Goal: Task Accomplishment & Management: Use online tool/utility

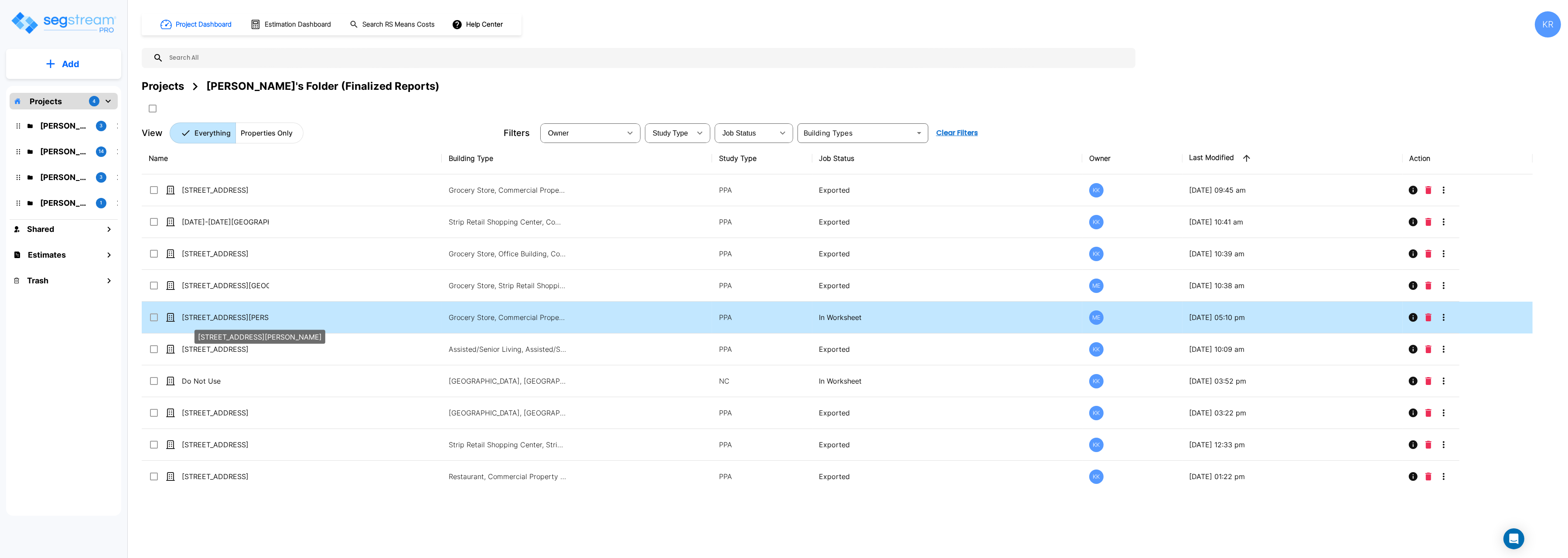
click at [215, 318] on p "[STREET_ADDRESS][PERSON_NAME]" at bounding box center [225, 318] width 88 height 10
checkbox input "true"
click at [215, 318] on p "[STREET_ADDRESS][PERSON_NAME]" at bounding box center [225, 318] width 88 height 10
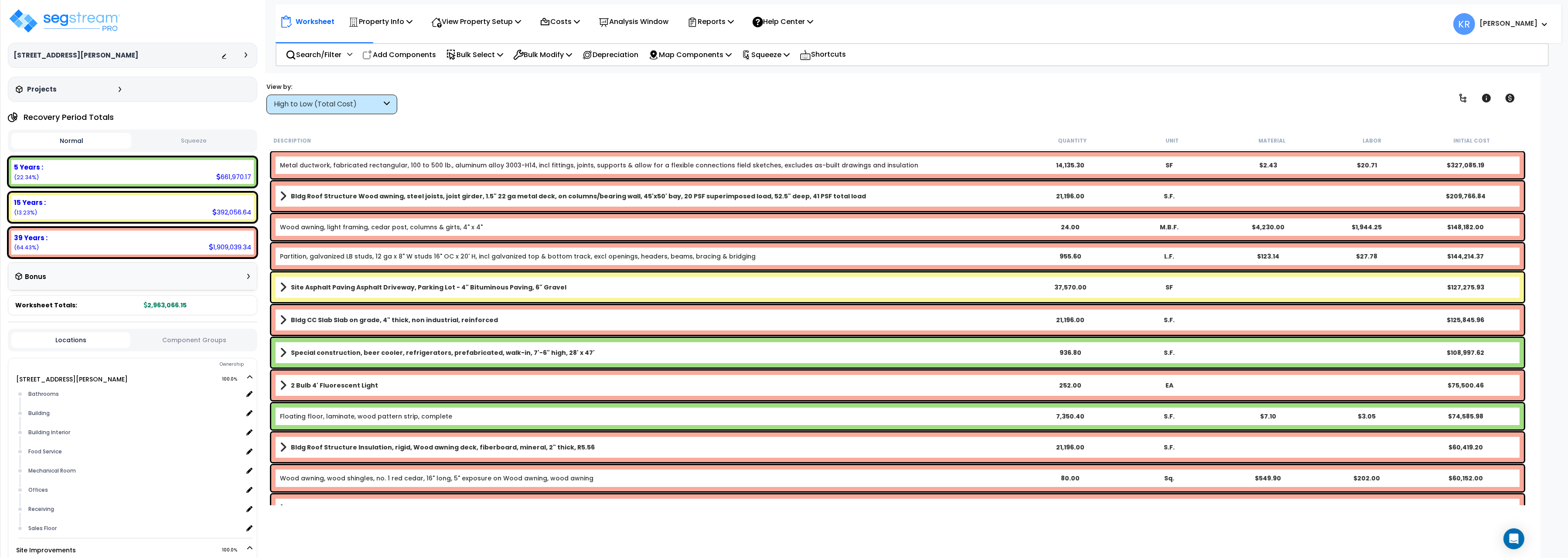
click at [497, 21] on p "View Property Setup" at bounding box center [476, 22] width 90 height 12
click at [577, 26] on p "Costs" at bounding box center [559, 22] width 40 height 12
click at [570, 43] on link "Indirect Costs" at bounding box center [578, 42] width 87 height 17
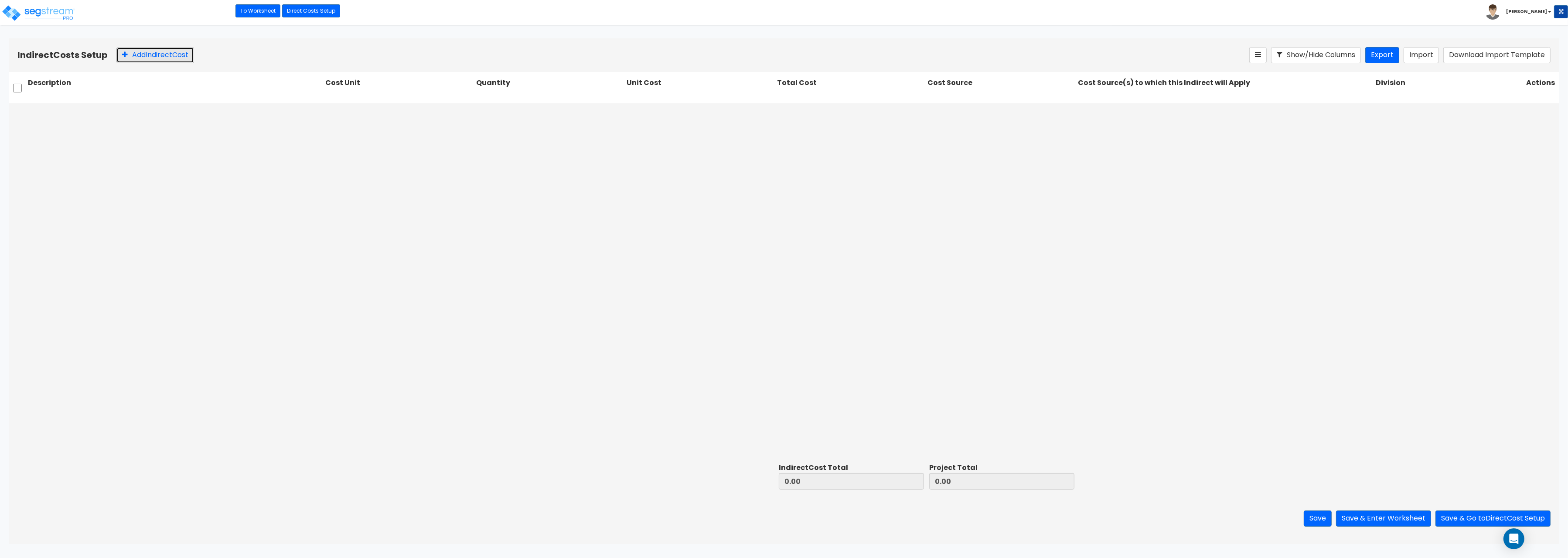
click at [146, 54] on button "Add Indirect Cost" at bounding box center [154, 55] width 77 height 16
click at [389, 109] on div at bounding box center [389, 114] width 118 height 12
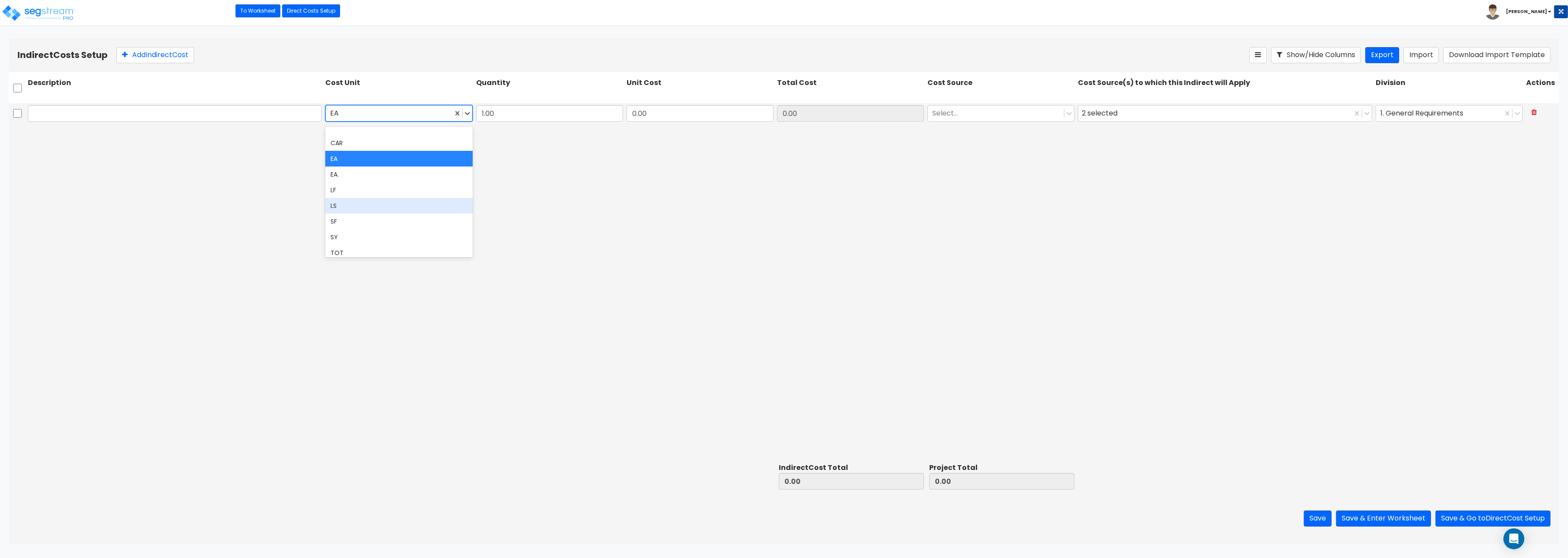
click at [363, 208] on div "LS" at bounding box center [398, 206] width 147 height 16
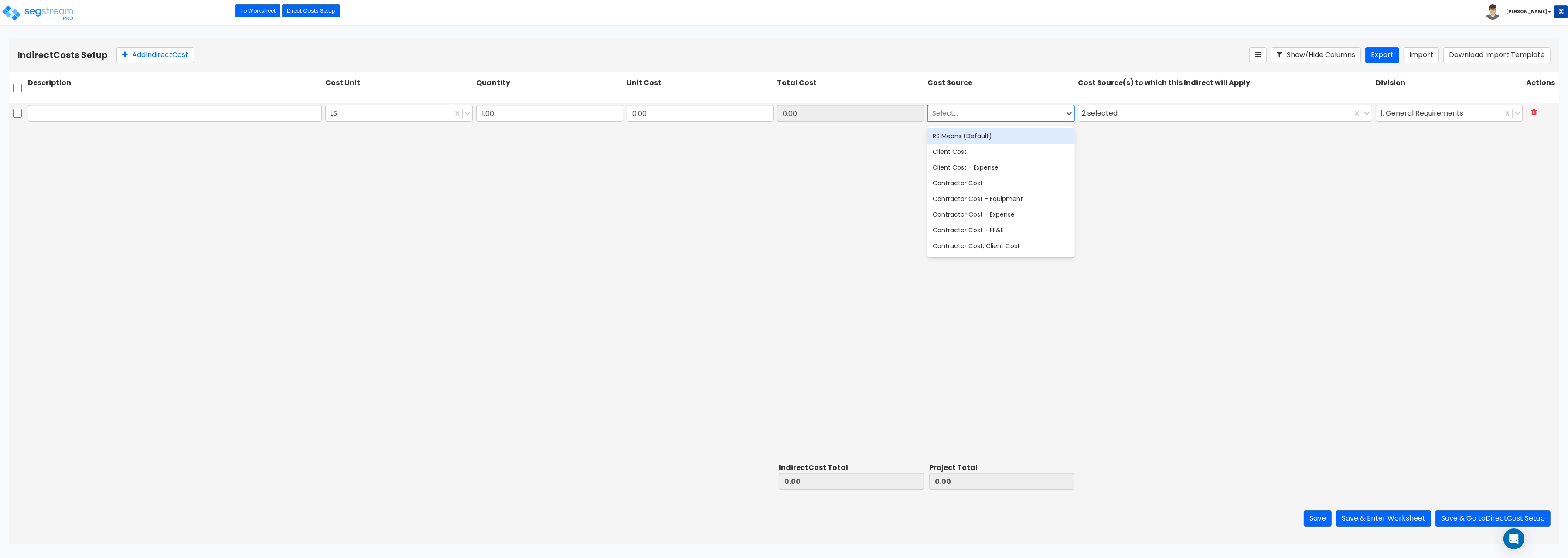
click at [988, 116] on div at bounding box center [996, 114] width 127 height 12
click at [971, 135] on div "RS Means (Default)" at bounding box center [1000, 136] width 147 height 16
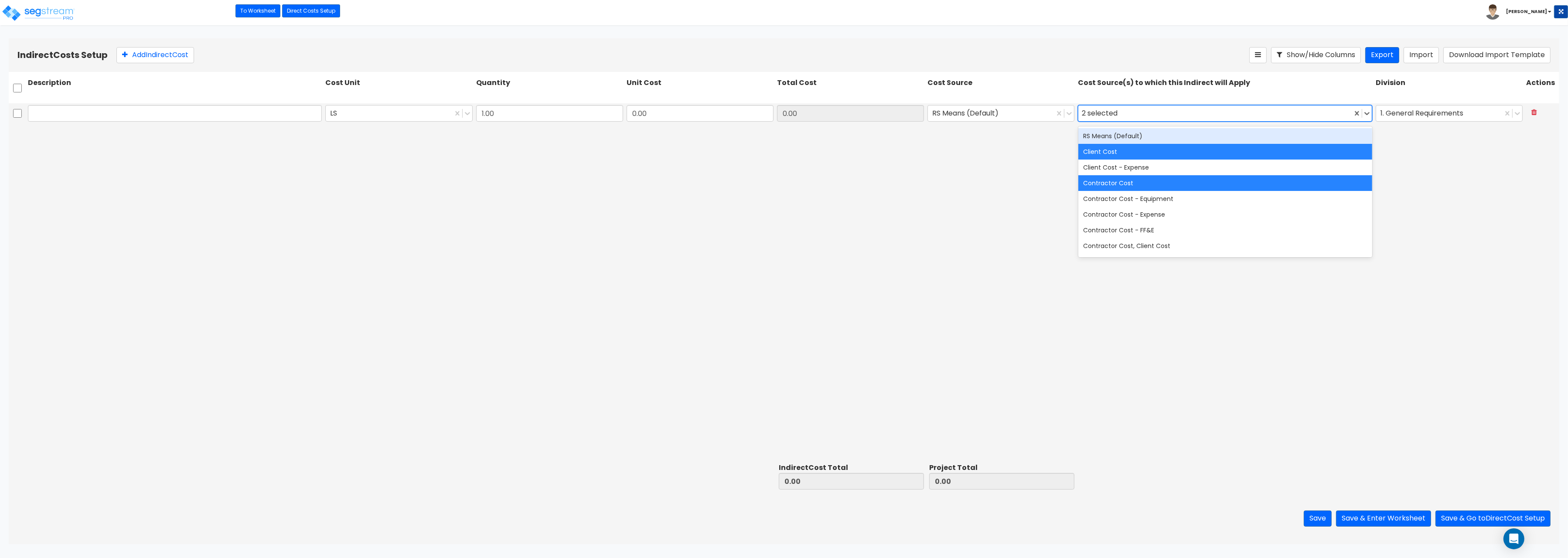
click at [1140, 113] on div "2 selected" at bounding box center [1214, 114] width 273 height 16
click at [1130, 142] on div "RS Means (Default)" at bounding box center [1225, 136] width 294 height 16
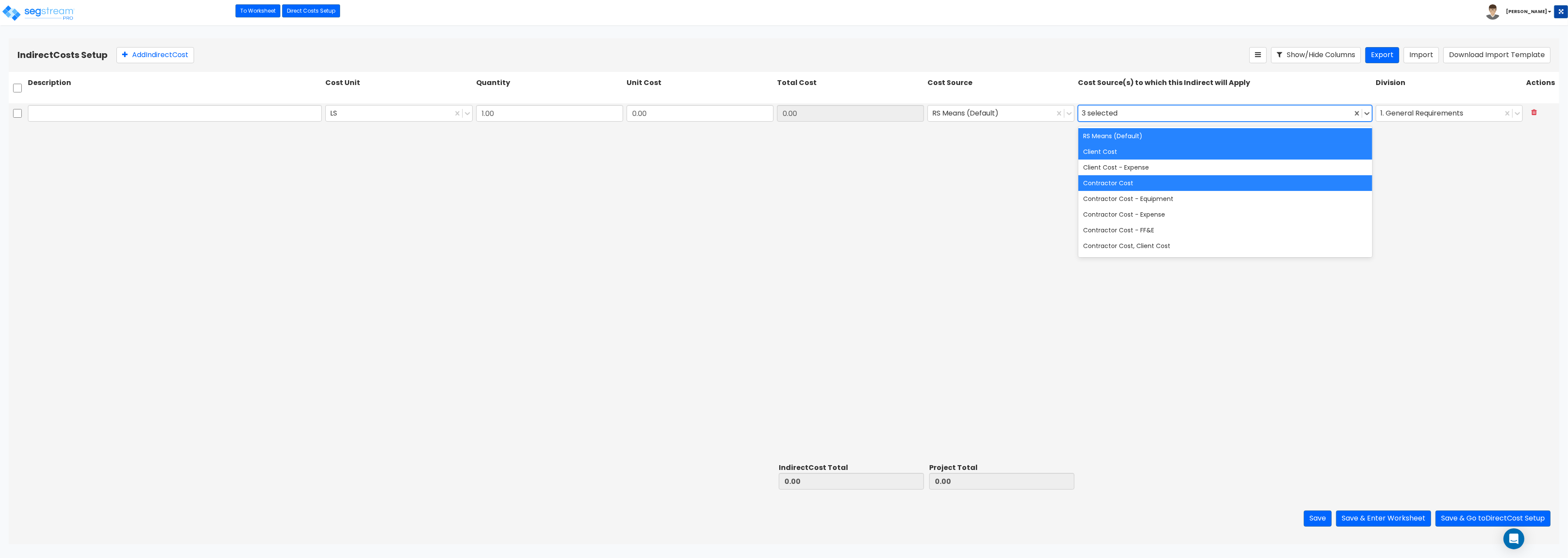
click at [336, 235] on div "LS 1.00 0.00 0.00 RS Means (Default) option RS Means (Default), selected. 20 re…" at bounding box center [784, 281] width 1551 height 357
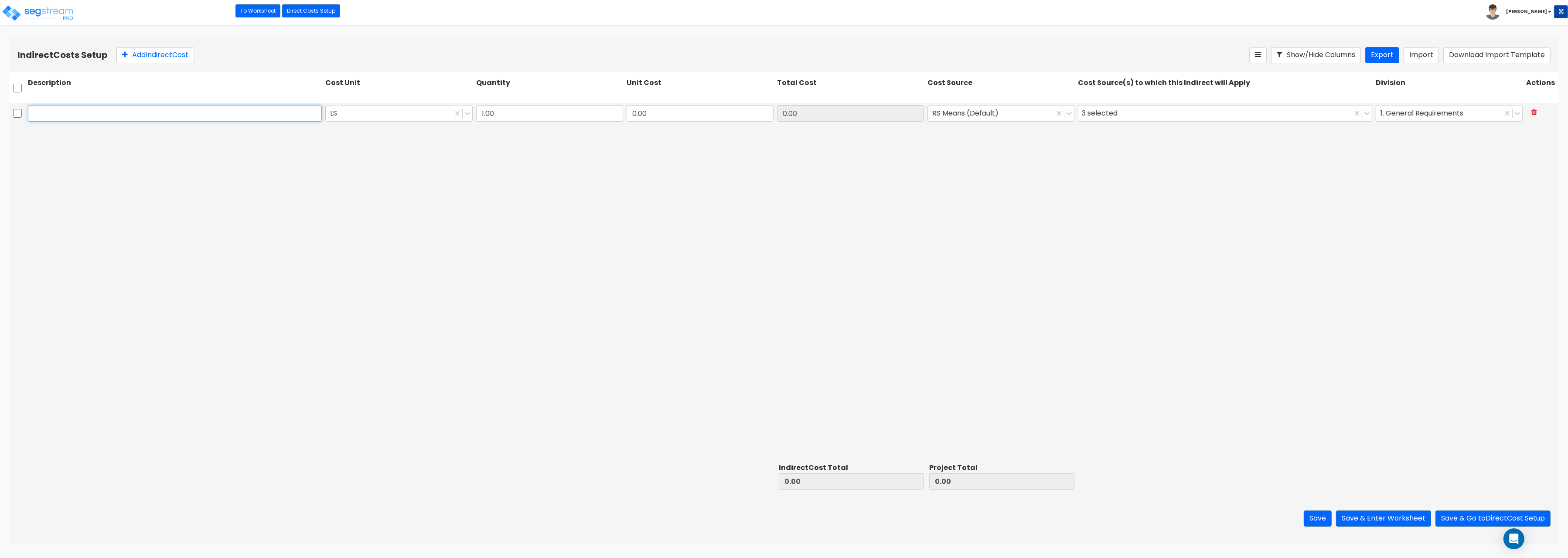
click at [85, 115] on input "text" at bounding box center [174, 113] width 294 height 16
paste input "Architect"
type input "Architect"
drag, startPoint x: 663, startPoint y: 110, endPoint x: 783, endPoint y: 114, distance: 120.1
click at [774, 114] on input "0.00" at bounding box center [699, 113] width 147 height 16
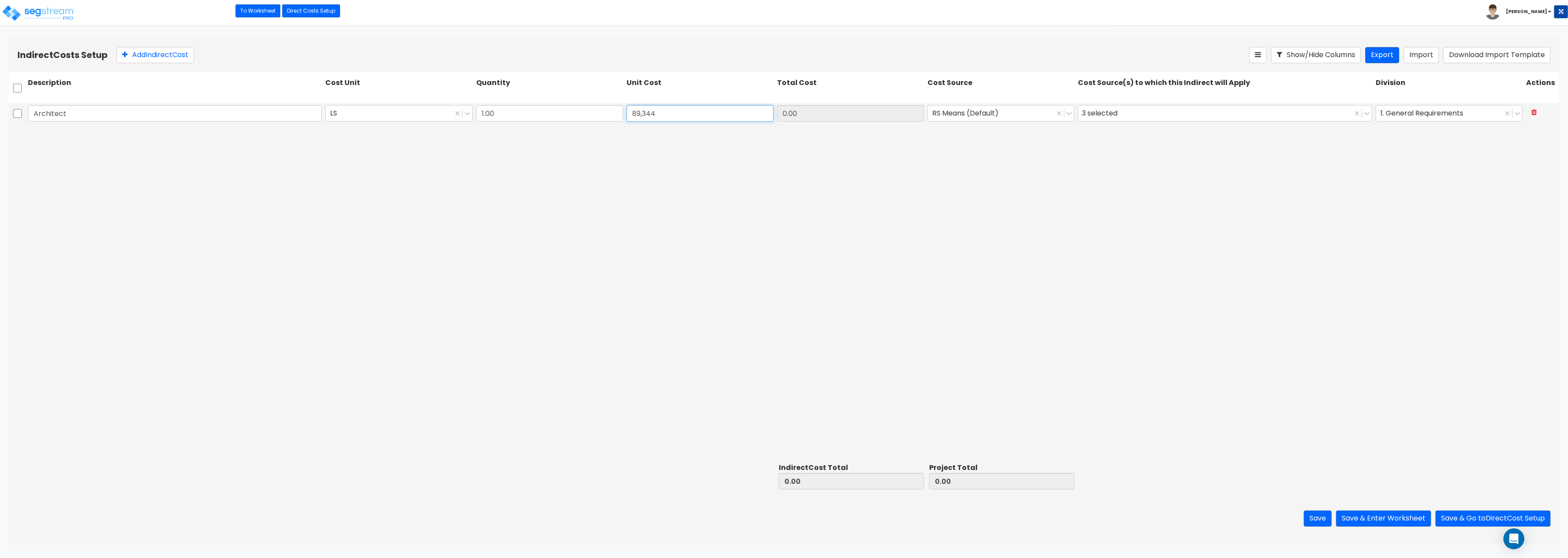
type input "89,344"
type input "89,344.00"
click at [47, 186] on div "Architect LS 1.00 89,344 89,344.00 RS Means (Default) 3 selected 1. General Req…" at bounding box center [784, 281] width 1551 height 357
click at [133, 50] on button "Add Indirect Cost" at bounding box center [154, 55] width 77 height 16
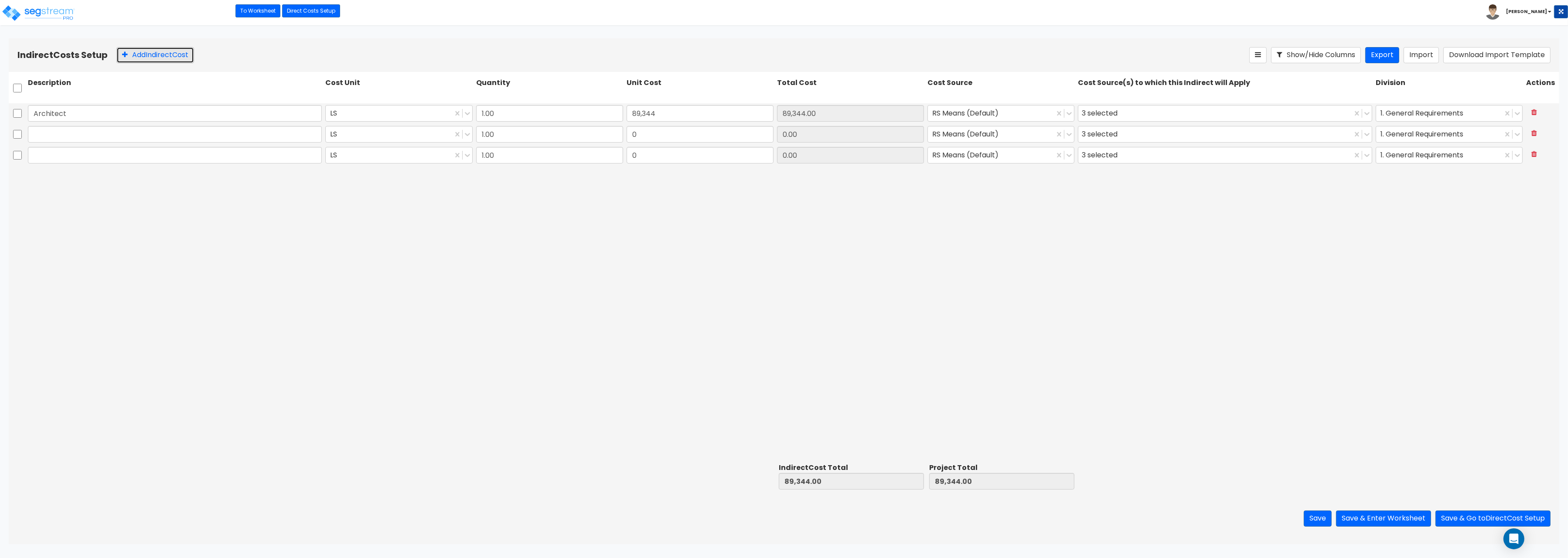
click at [133, 50] on button "Add Indirect Cost" at bounding box center [154, 55] width 77 height 16
click at [105, 132] on input "text" at bounding box center [174, 134] width 294 height 16
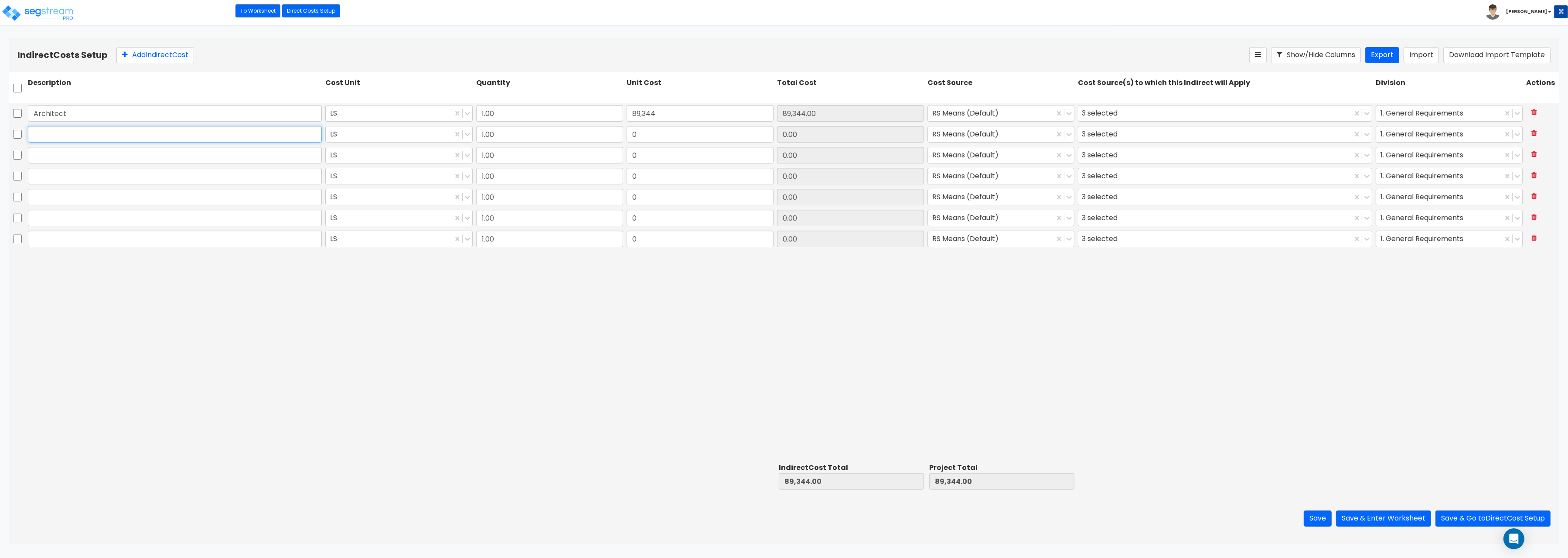
paste input "Engineering"
type input "Engineering"
click at [79, 160] on input "text" at bounding box center [174, 154] width 294 height 16
paste input "General Construction Manager"
type input "General Construction Manager"
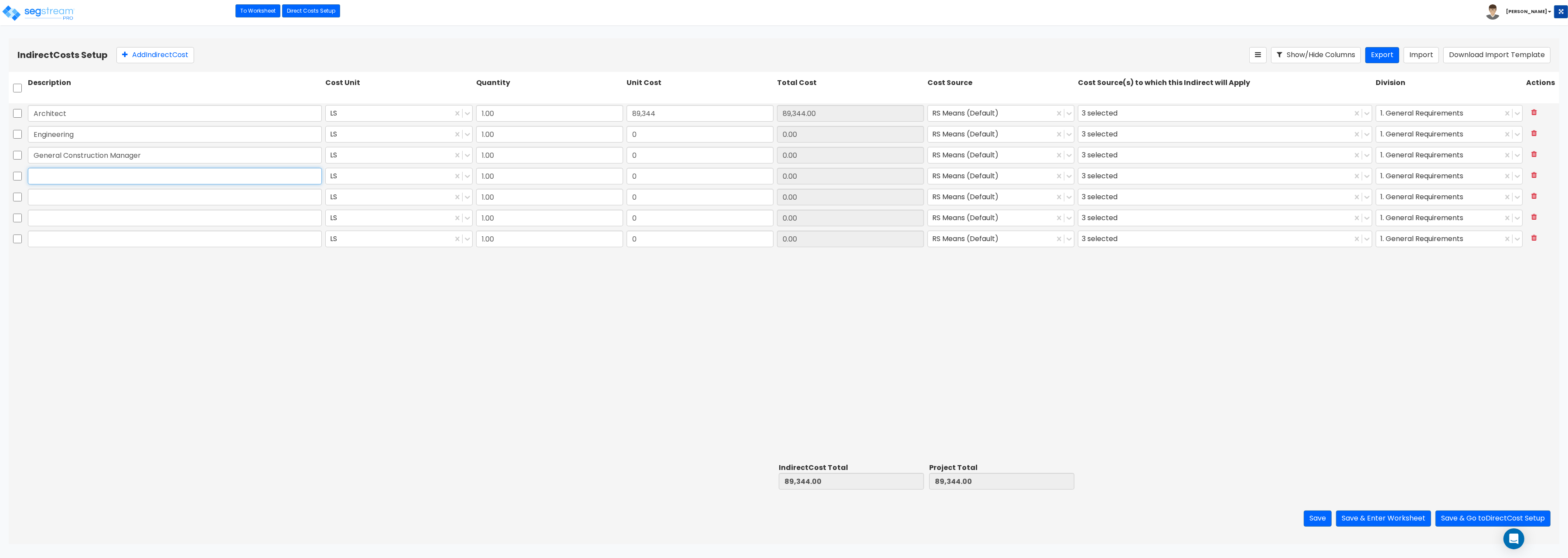
click at [69, 179] on input "text" at bounding box center [174, 176] width 294 height 16
paste input "Overhead and Profit"
type input "Overhead and Profit"
click at [100, 200] on input "text" at bounding box center [174, 197] width 294 height 16
paste input "Bond"
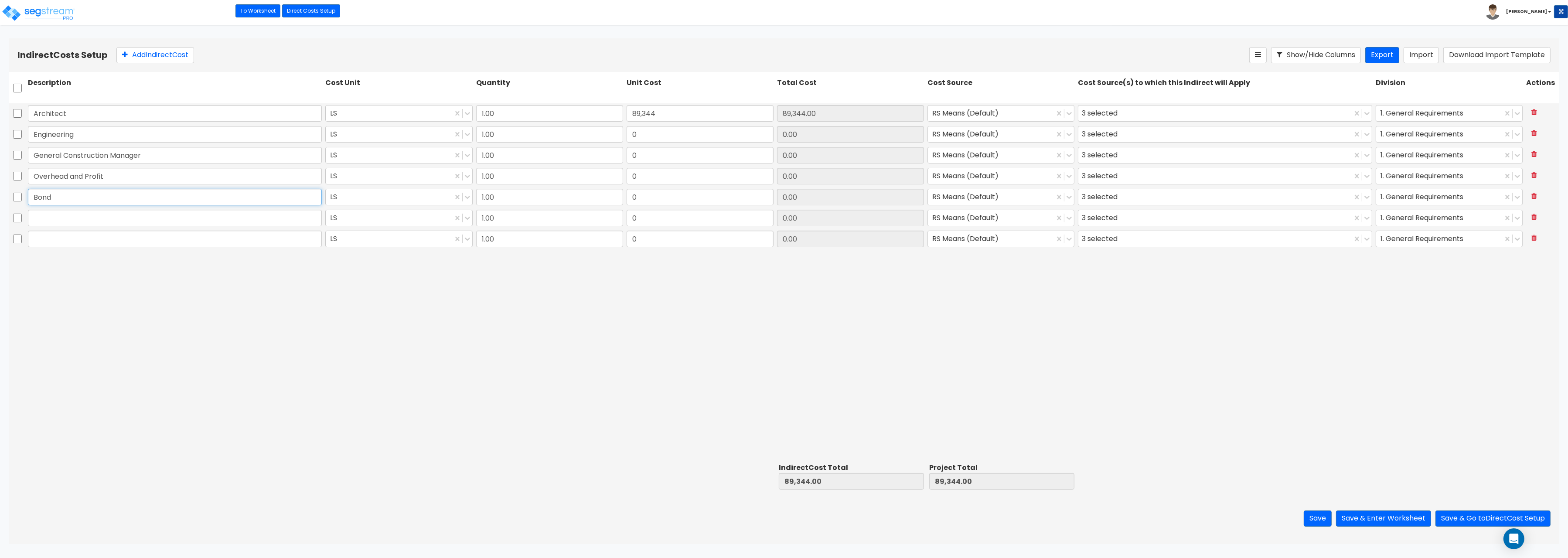
type input "Bond"
click at [105, 222] on input "text" at bounding box center [174, 218] width 294 height 16
paste input "Permits"
type input "Permits"
click at [111, 241] on input "text" at bounding box center [174, 239] width 294 height 16
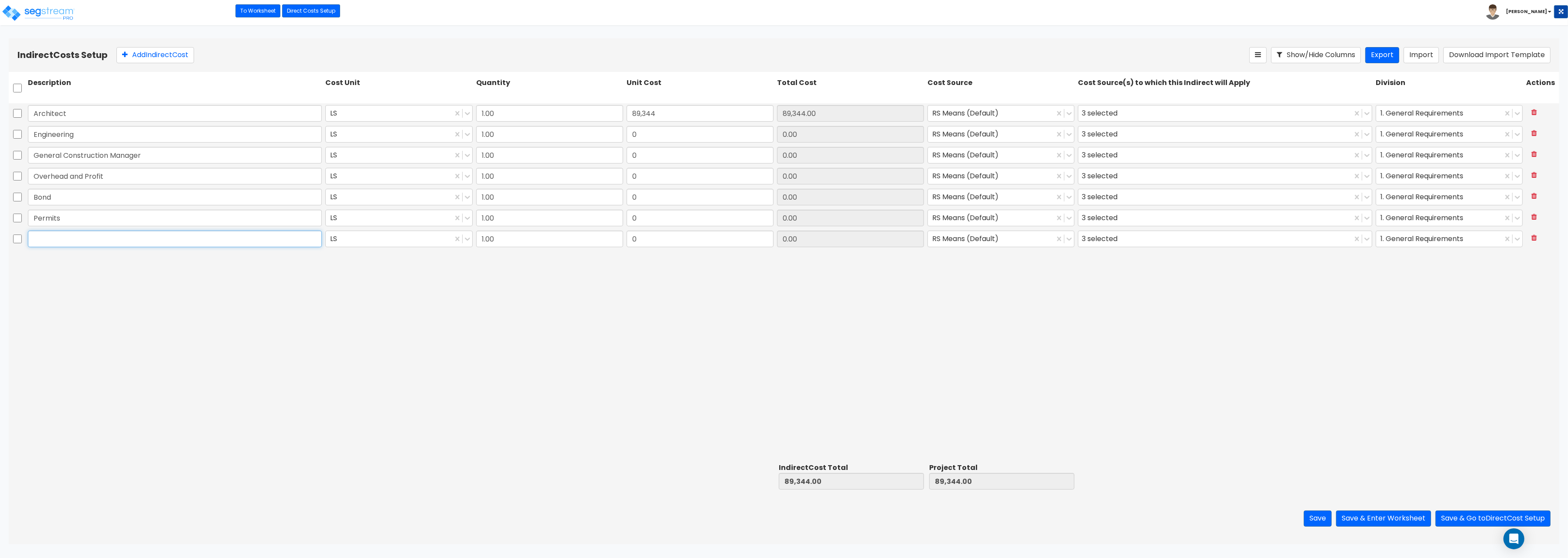
paste input "Other"
type input "Other"
drag, startPoint x: 644, startPoint y: 137, endPoint x: 635, endPoint y: 136, distance: 9.1
click at [635, 136] on input "0" at bounding box center [699, 134] width 147 height 16
type input "27,920"
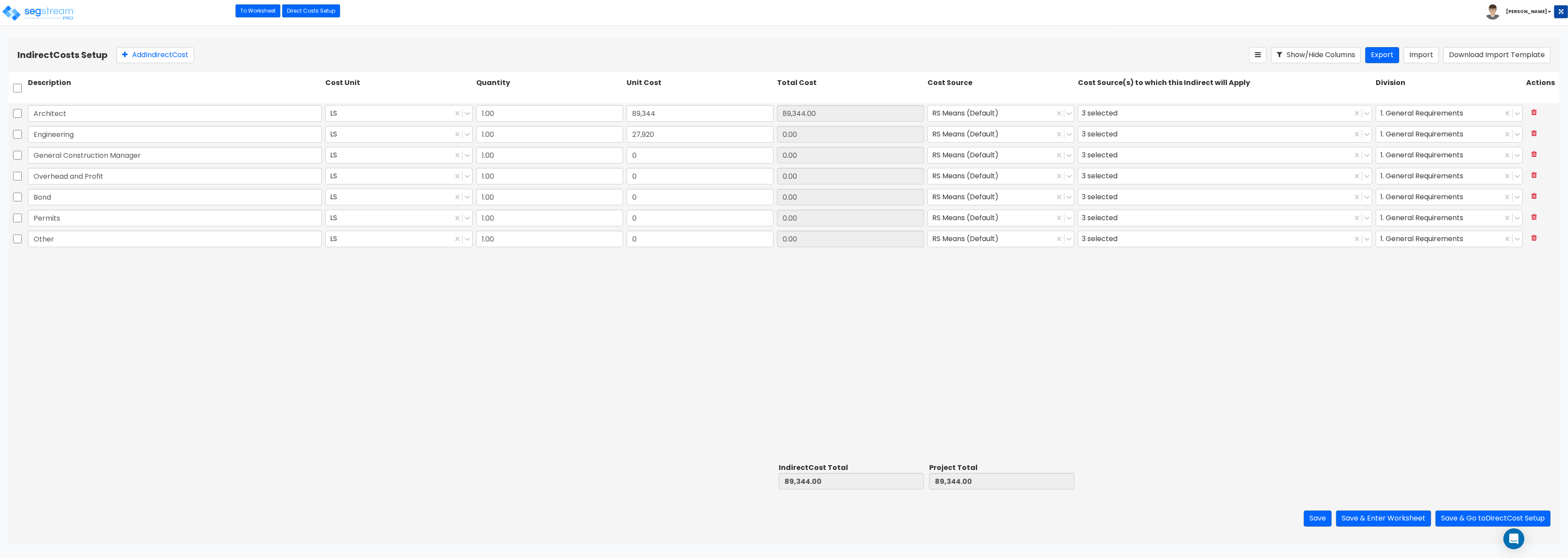
type input "27,920.00"
click at [658, 147] on div "0" at bounding box center [699, 154] width 150 height 20
drag, startPoint x: 647, startPoint y: 160, endPoint x: 587, endPoint y: 146, distance: 61.6
click at [626, 147] on input "0" at bounding box center [699, 154] width 147 height 16
type input "22,336"
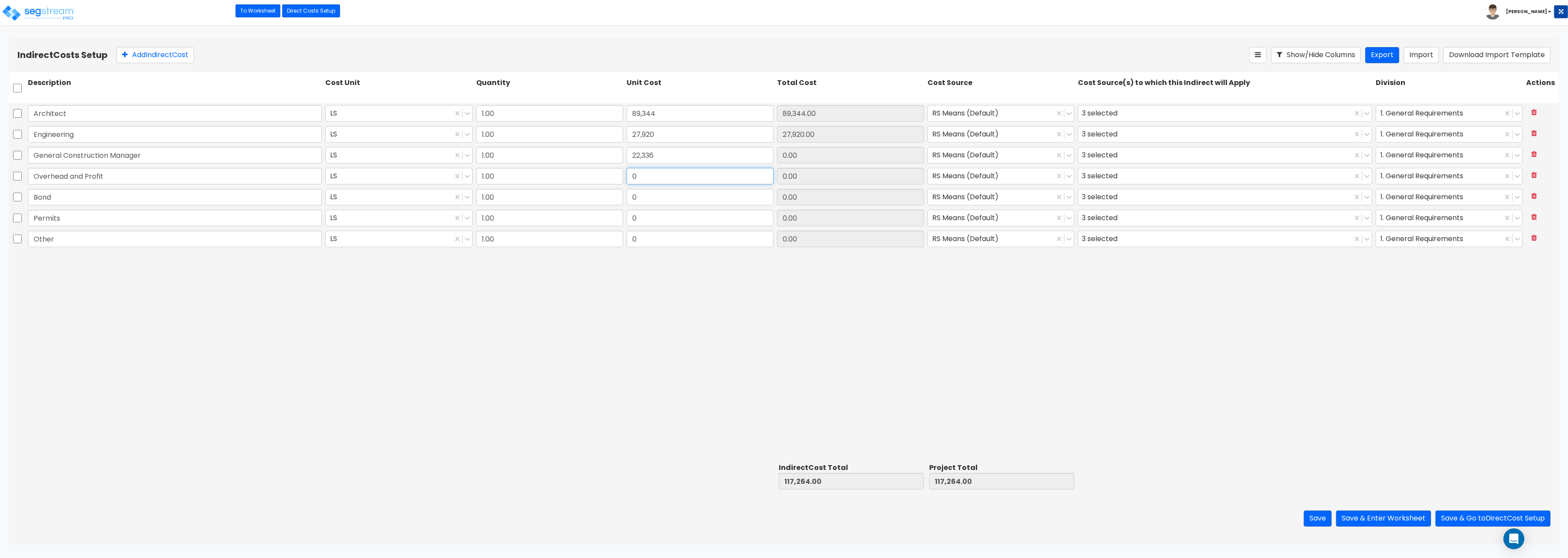
type input "22,336.00"
click at [671, 182] on input "0" at bounding box center [699, 176] width 147 height 16
type input "55,840"
type input "55,840.00"
click at [672, 190] on input "0" at bounding box center [699, 197] width 147 height 16
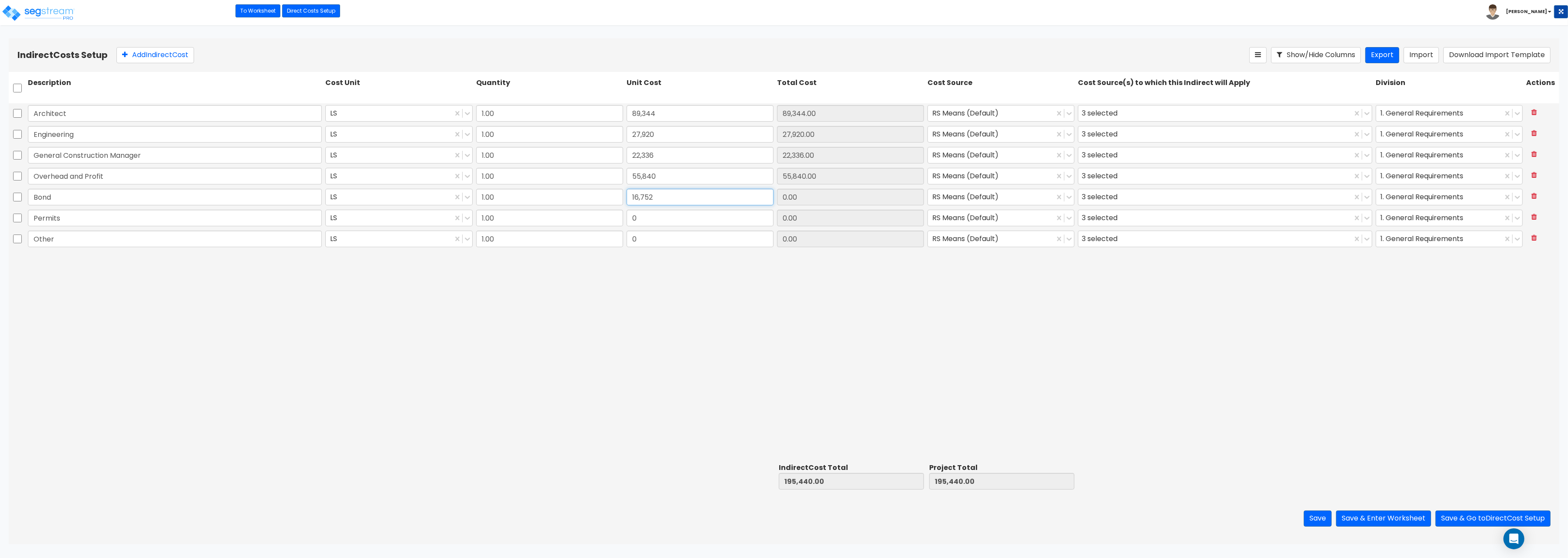
type input "16,752"
type input "16,752.00"
click at [665, 220] on input "0" at bounding box center [699, 218] width 147 height 16
type input "16,752"
type input "16,752.00"
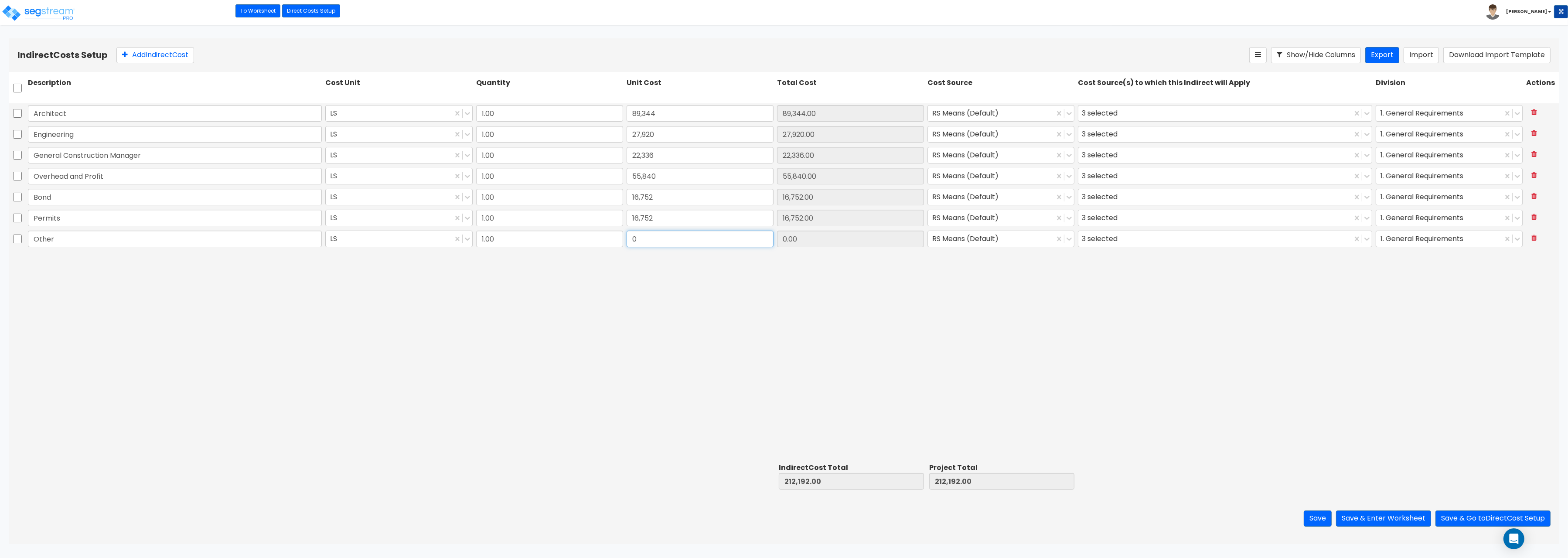
click at [663, 241] on input "0" at bounding box center [699, 239] width 147 height 16
type input "11,168"
type input "11,168.00"
click at [1395, 519] on button "Save & Enter Worksheet" at bounding box center [1383, 519] width 95 height 16
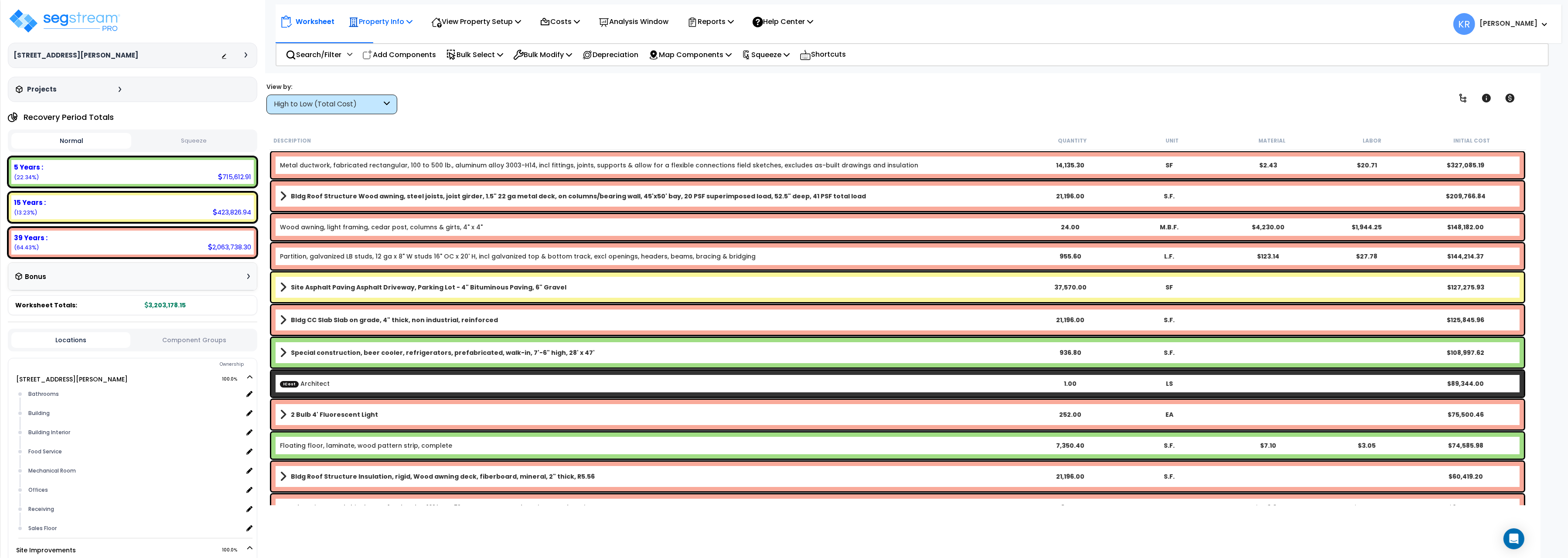
click at [380, 23] on p "Property Info" at bounding box center [381, 22] width 64 height 12
click at [382, 46] on link "Property Setup" at bounding box center [388, 42] width 87 height 17
click at [70, 18] on img at bounding box center [64, 21] width 114 height 26
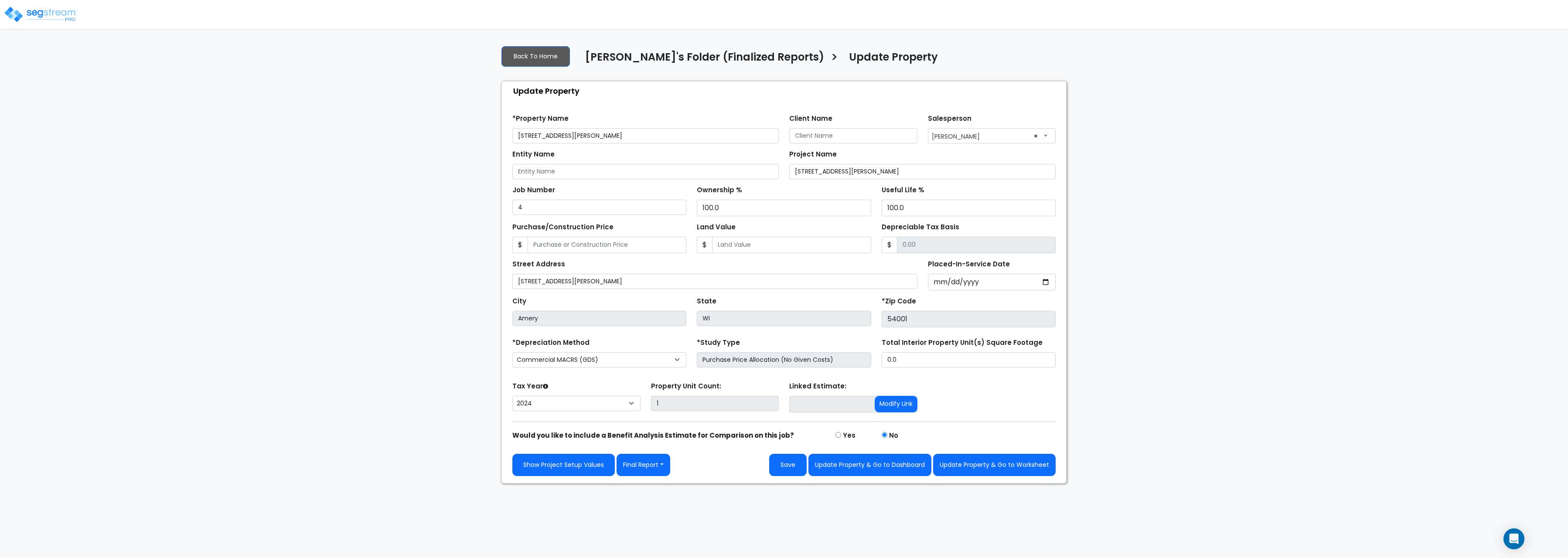
select select "2024"
click at [644, 174] on input "Entity Name" at bounding box center [645, 172] width 266 height 16
paste input "NIL9 Amery Real Estate, LLC"
type input "NIL9 Amery Real Estate, LLC"
click at [945, 253] on input "Depreciable Tax Basis" at bounding box center [976, 245] width 159 height 16
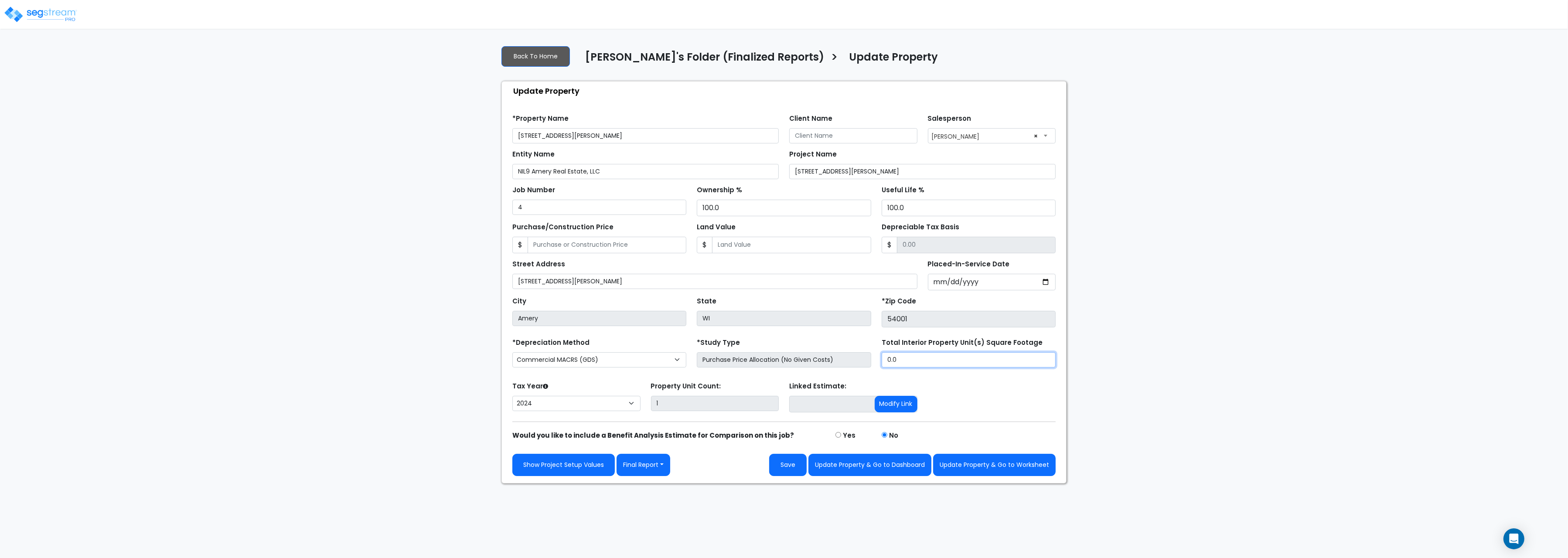
drag, startPoint x: 906, startPoint y: 361, endPoint x: 746, endPoint y: 361, distance: 160.0
click at [881, 361] on input "0.0" at bounding box center [968, 360] width 174 height 16
drag, startPoint x: 931, startPoint y: 366, endPoint x: 781, endPoint y: 336, distance: 153.0
click at [881, 352] on input "9,436" at bounding box center [968, 360] width 174 height 16
type input "19,436"
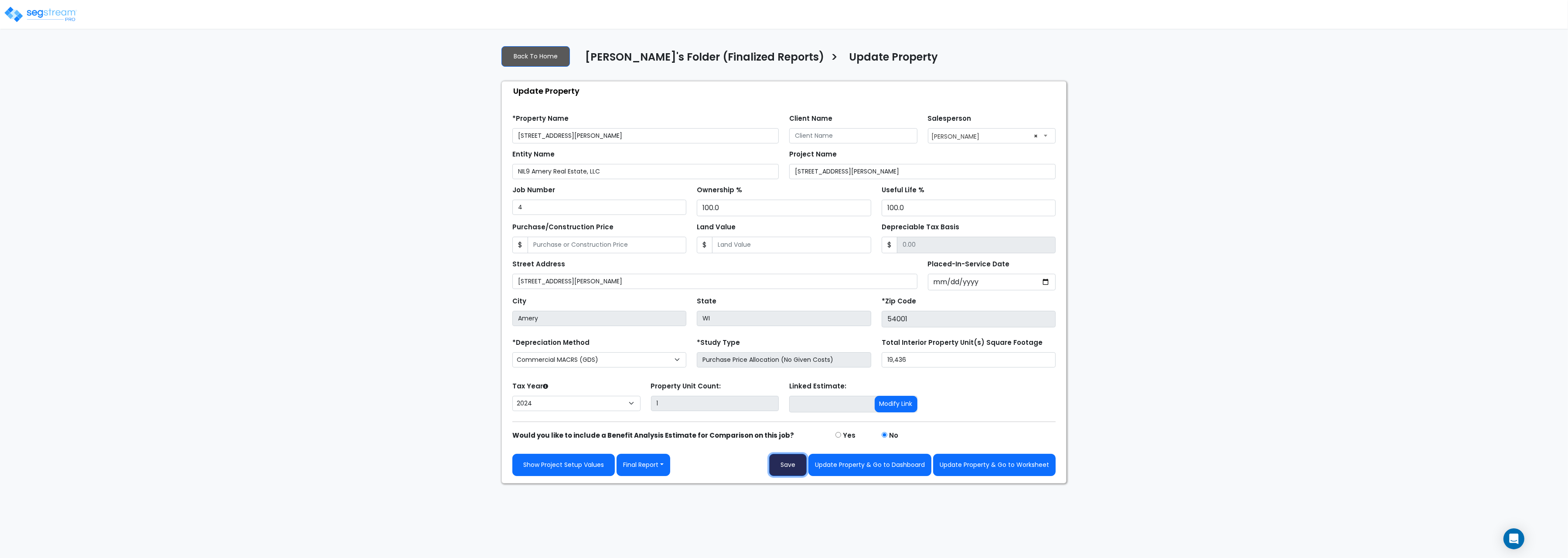
click at [781, 473] on button "Save" at bounding box center [787, 465] width 37 height 23
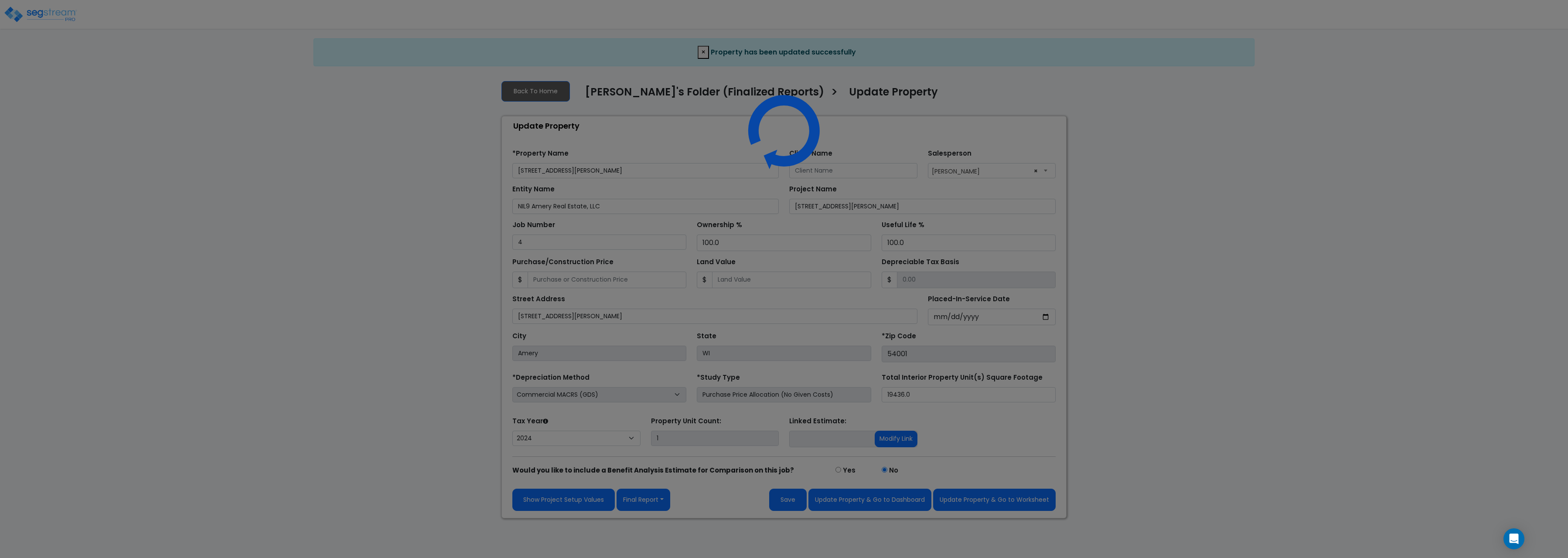
select select "2024"
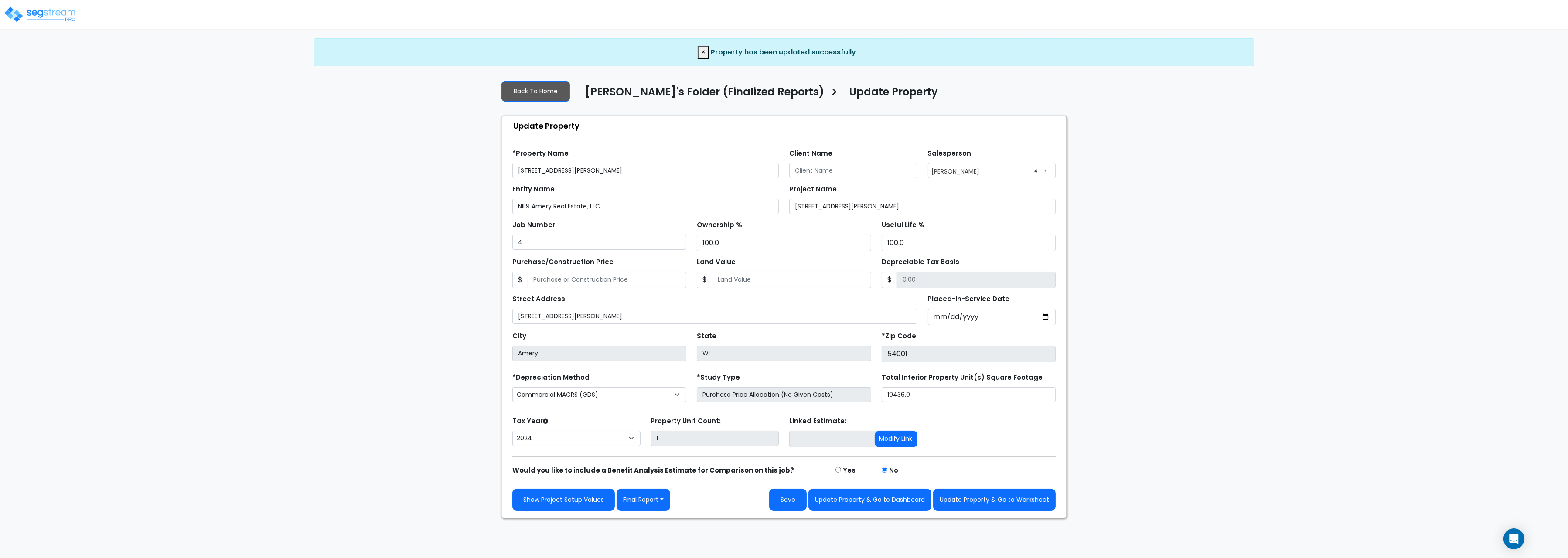
click at [1020, 518] on div "Find these errors below in the Property Setup: *Property Name [STREET_ADDRESS][…" at bounding box center [784, 326] width 564 height 383
click at [1021, 507] on button "Update Property & Go to Worksheet" at bounding box center [994, 501] width 122 height 23
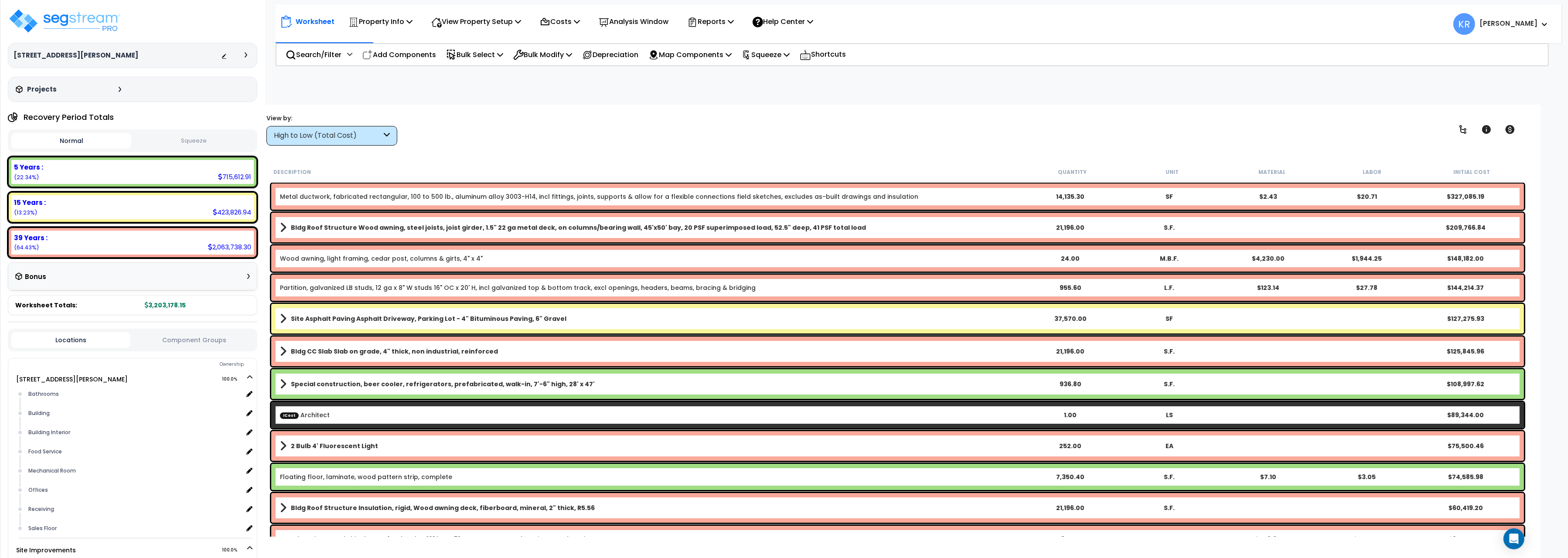
click at [343, 135] on div "High to Low (Total Cost)" at bounding box center [328, 136] width 108 height 10
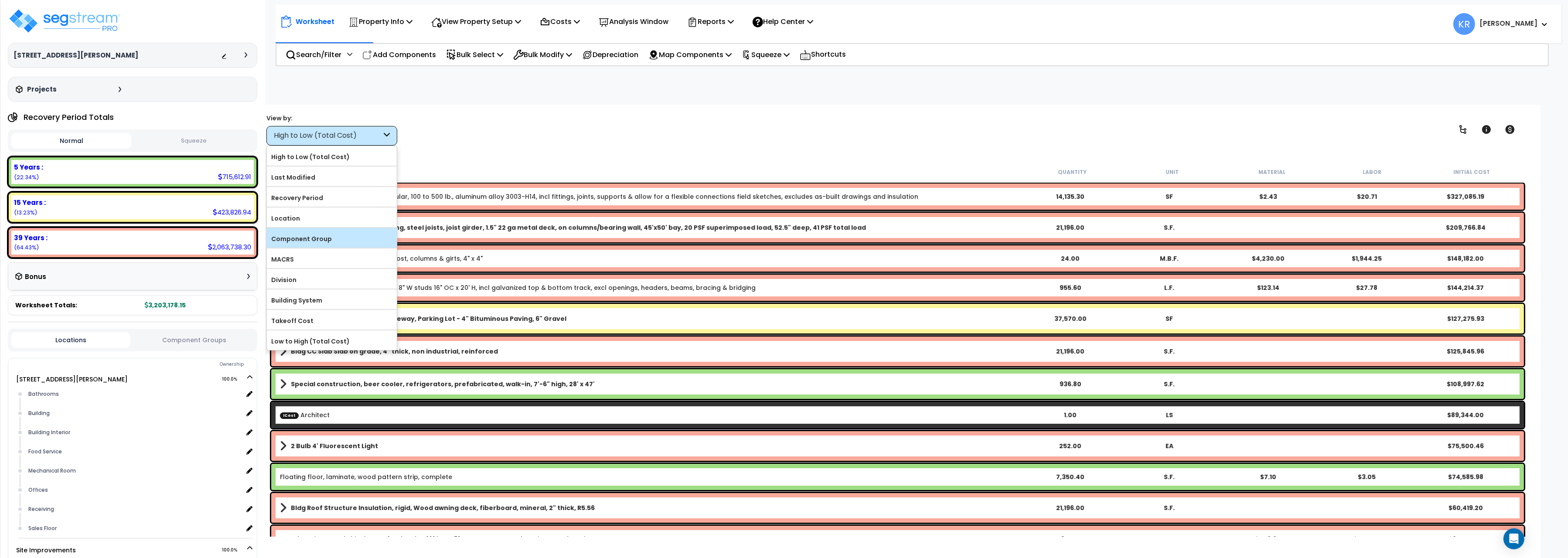
click at [340, 244] on label "Component Group" at bounding box center [332, 239] width 130 height 13
click at [0, 0] on input "Component Group" at bounding box center [0, 0] width 0 height 0
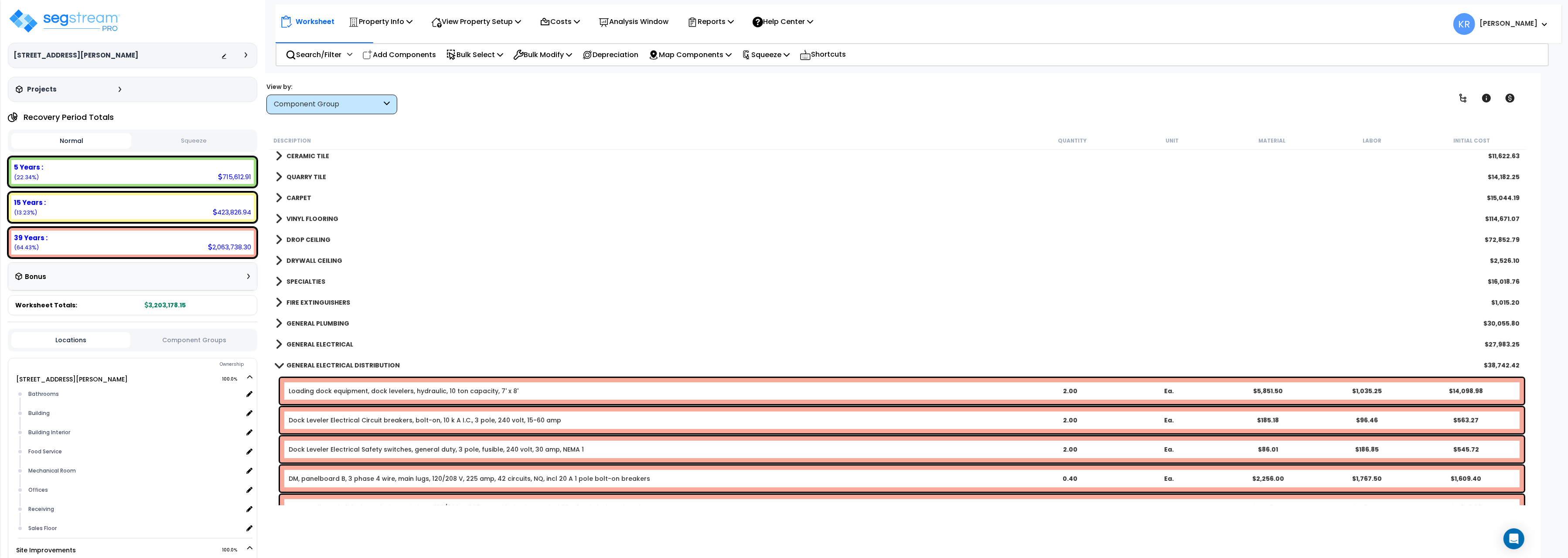
scroll to position [877, 0]
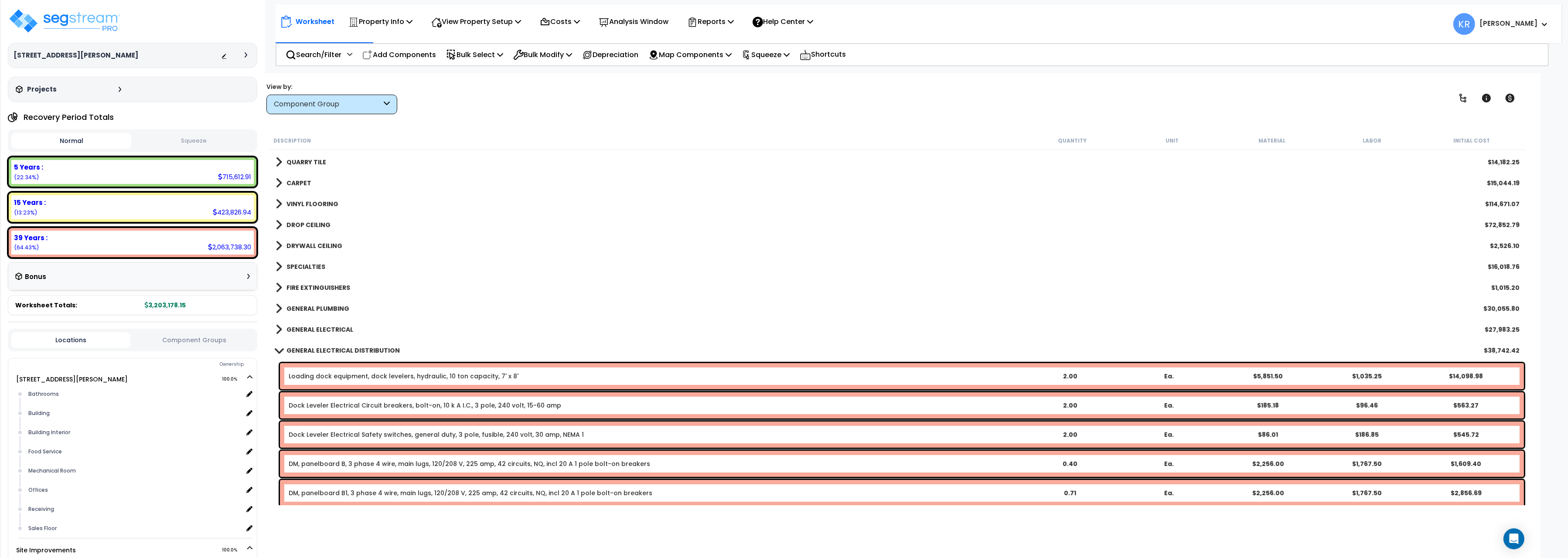
click at [335, 351] on b "GENERAL ELECTRICAL DISTRIBUTION" at bounding box center [343, 351] width 114 height 9
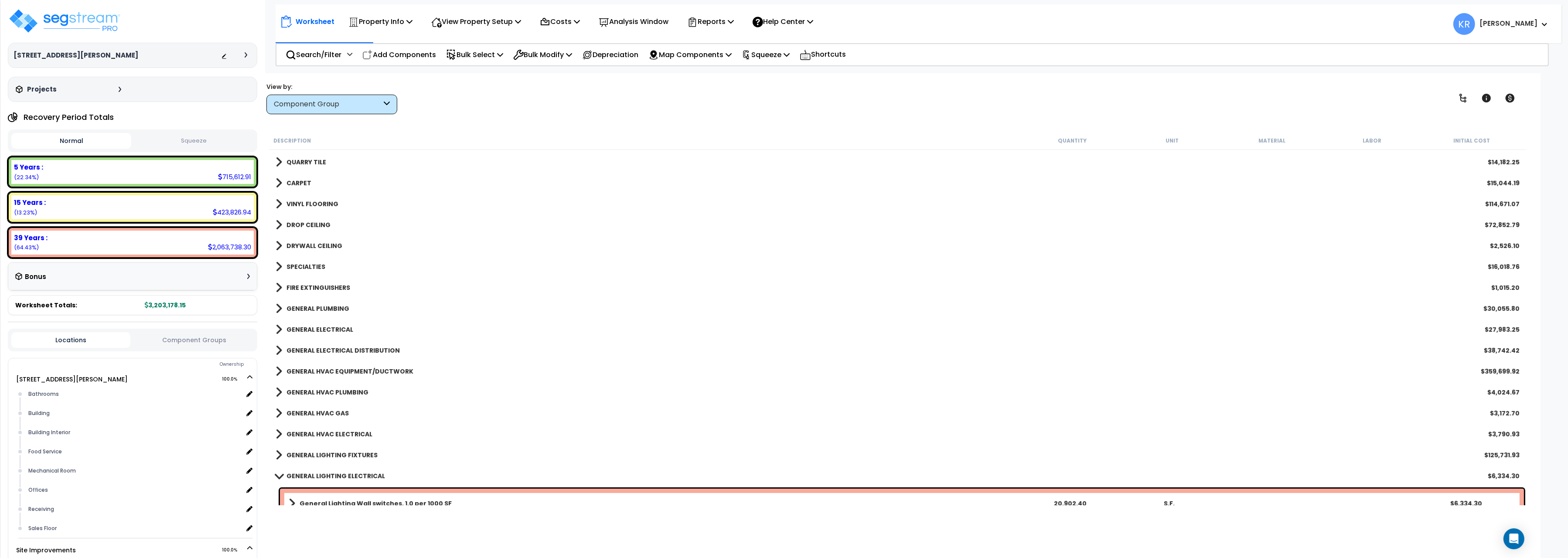
click at [332, 374] on b "GENERAL HVAC EQUIPMENT/DUCTWORK" at bounding box center [350, 371] width 127 height 9
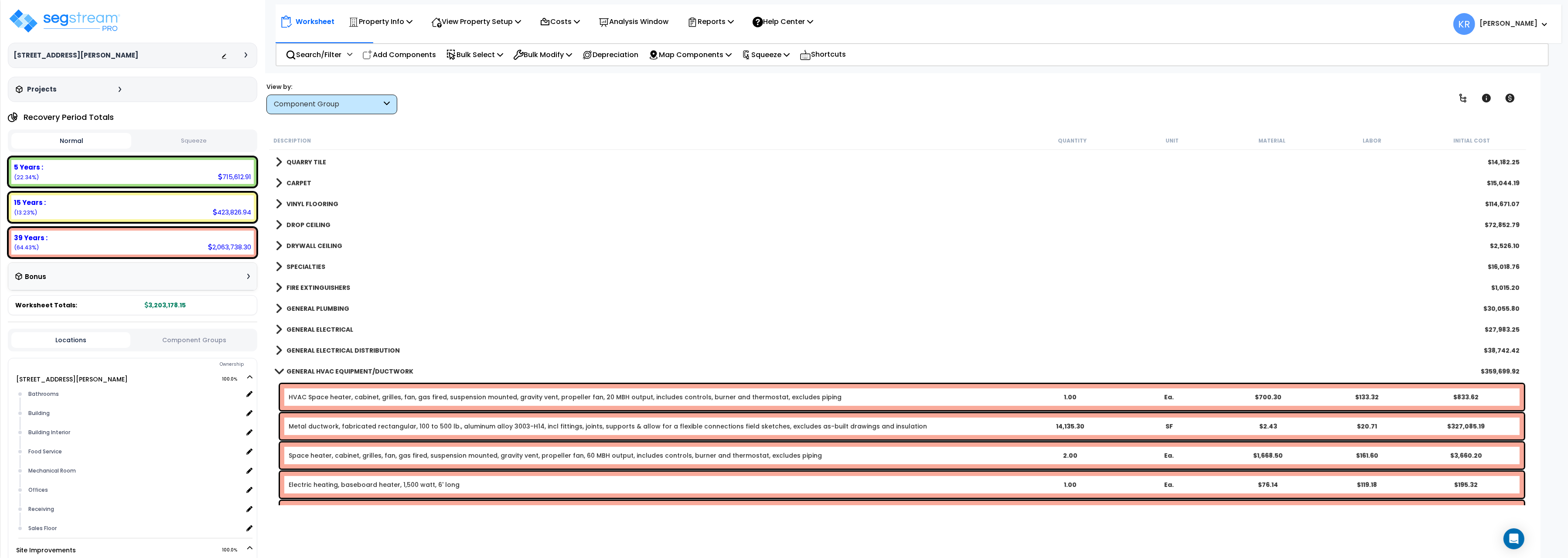
click at [338, 426] on link "Metal ductwork, fabricated rectangular, 100 to 500 lb., aluminum alloy 3003-H14…" at bounding box center [608, 427] width 638 height 9
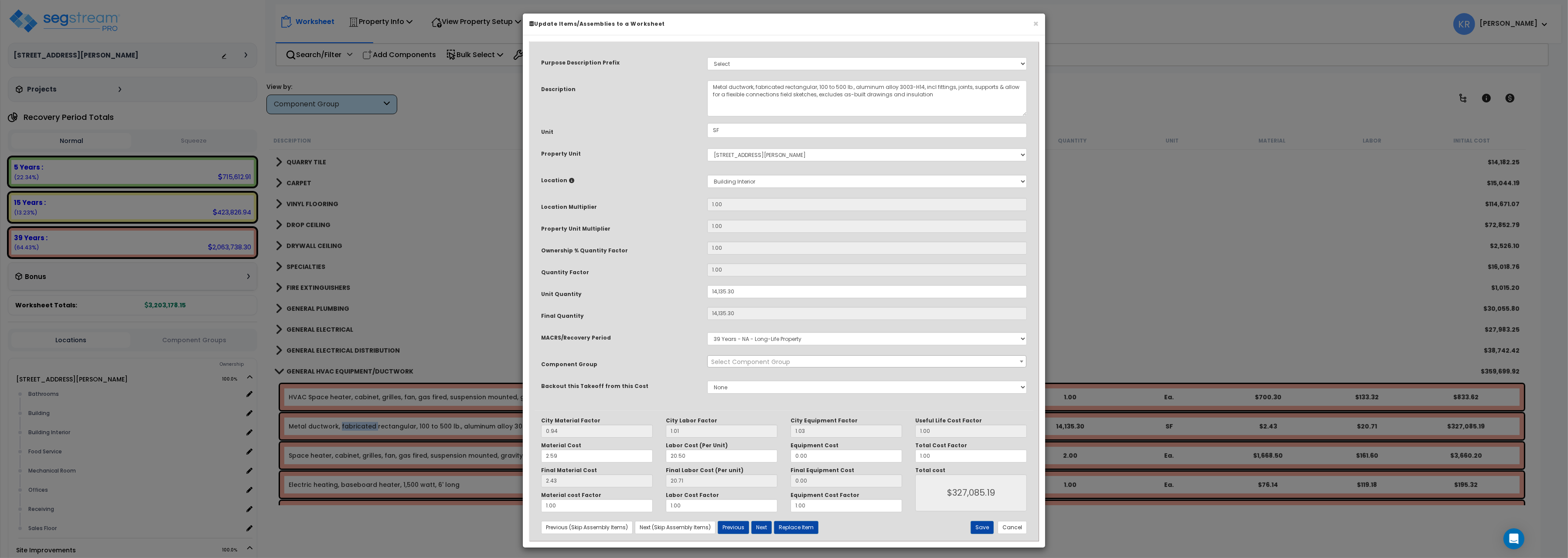
select select "56957"
click at [1017, 528] on button "Cancel" at bounding box center [1012, 528] width 29 height 13
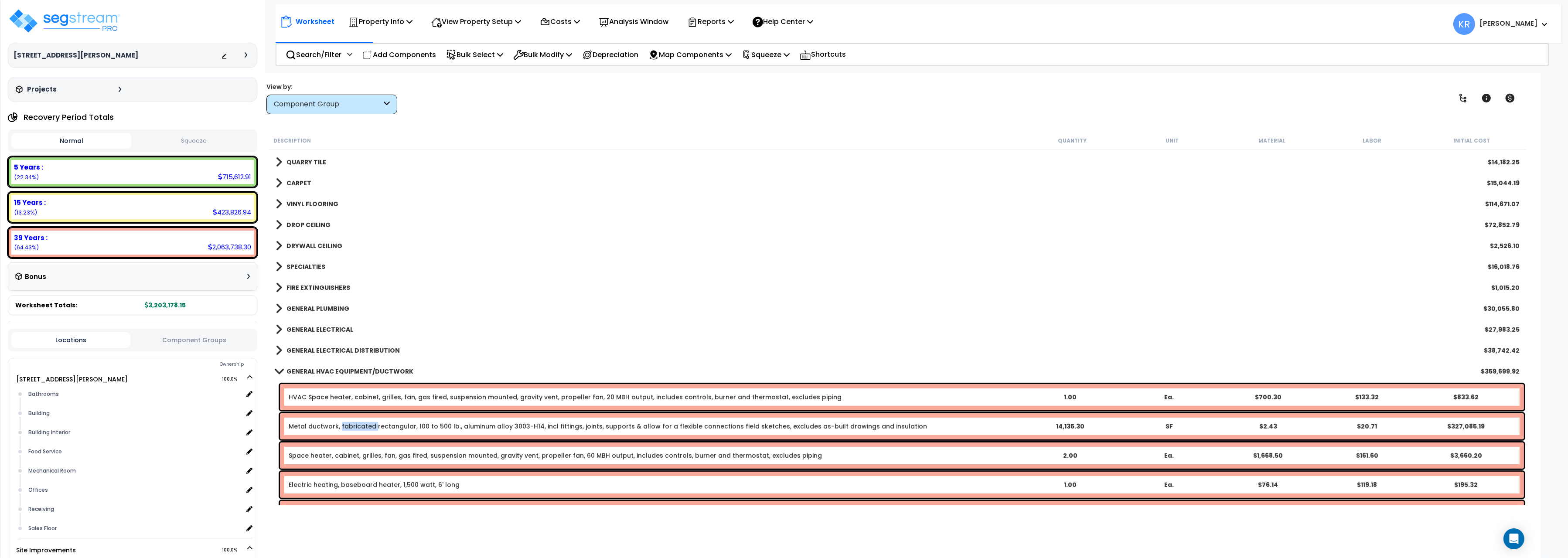
click at [283, 372] on span at bounding box center [279, 371] width 12 height 7
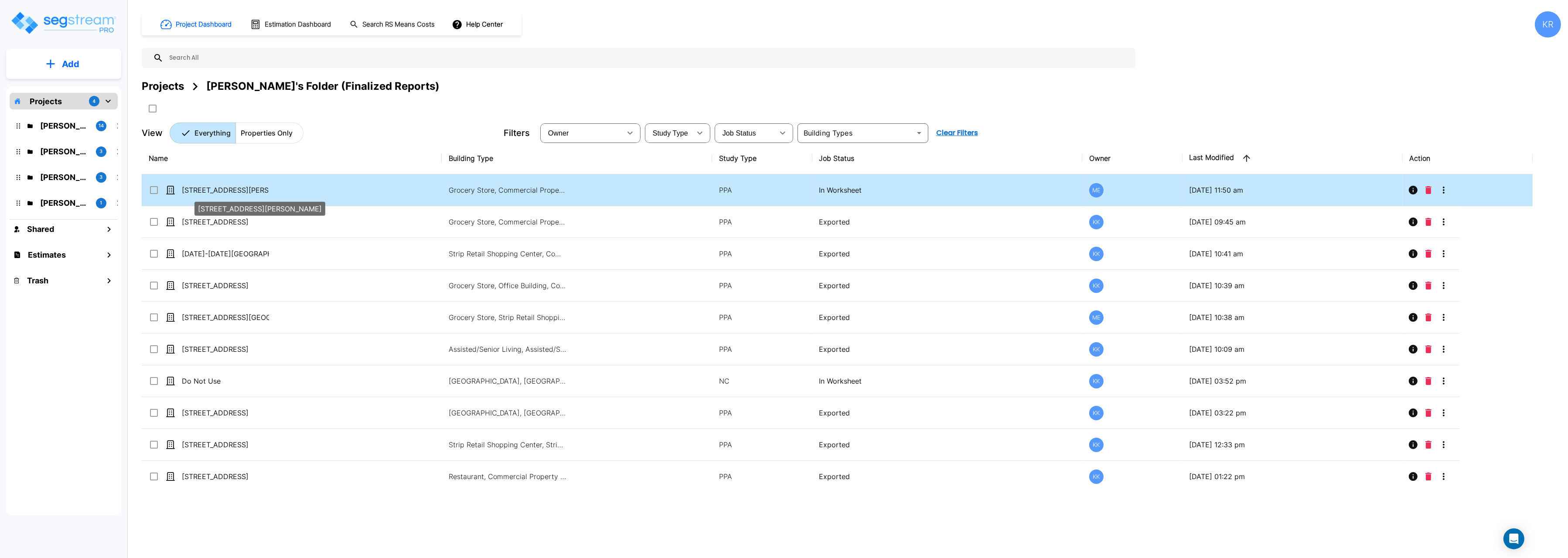
click at [232, 192] on p "[STREET_ADDRESS][PERSON_NAME]" at bounding box center [225, 190] width 88 height 10
checkbox input "false"
click at [232, 192] on p "[STREET_ADDRESS][PERSON_NAME]" at bounding box center [225, 190] width 88 height 10
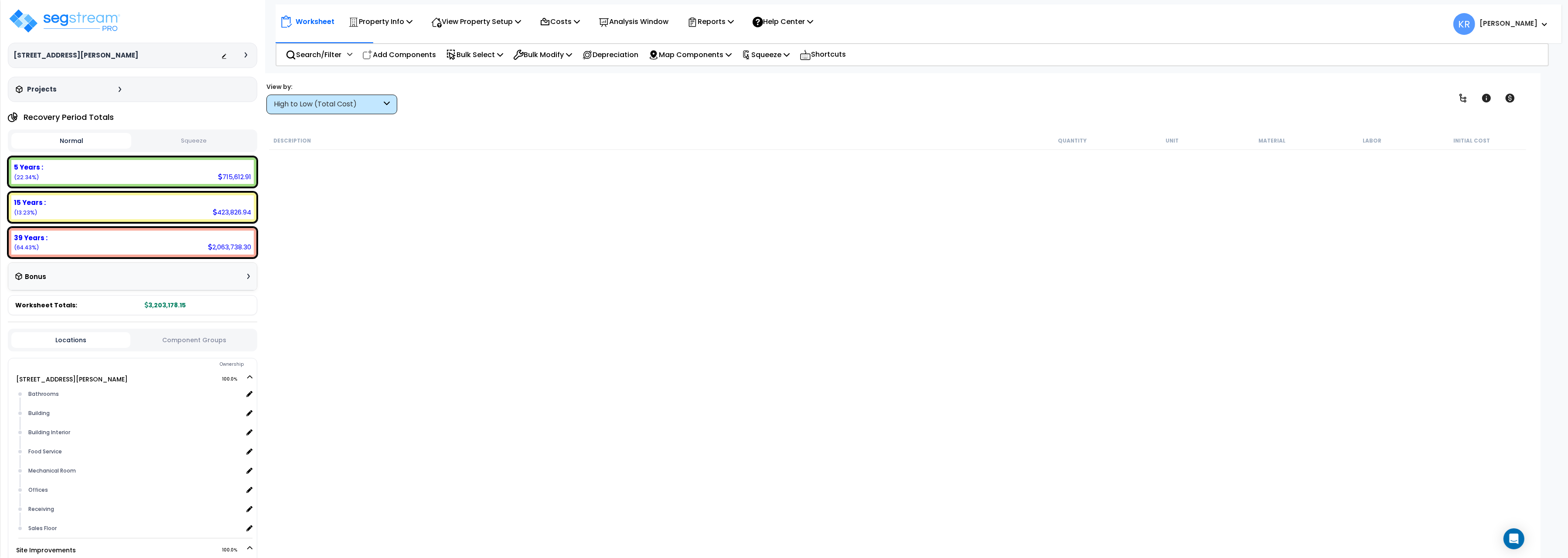
click at [345, 102] on div "High to Low (Total Cost)" at bounding box center [328, 105] width 108 height 10
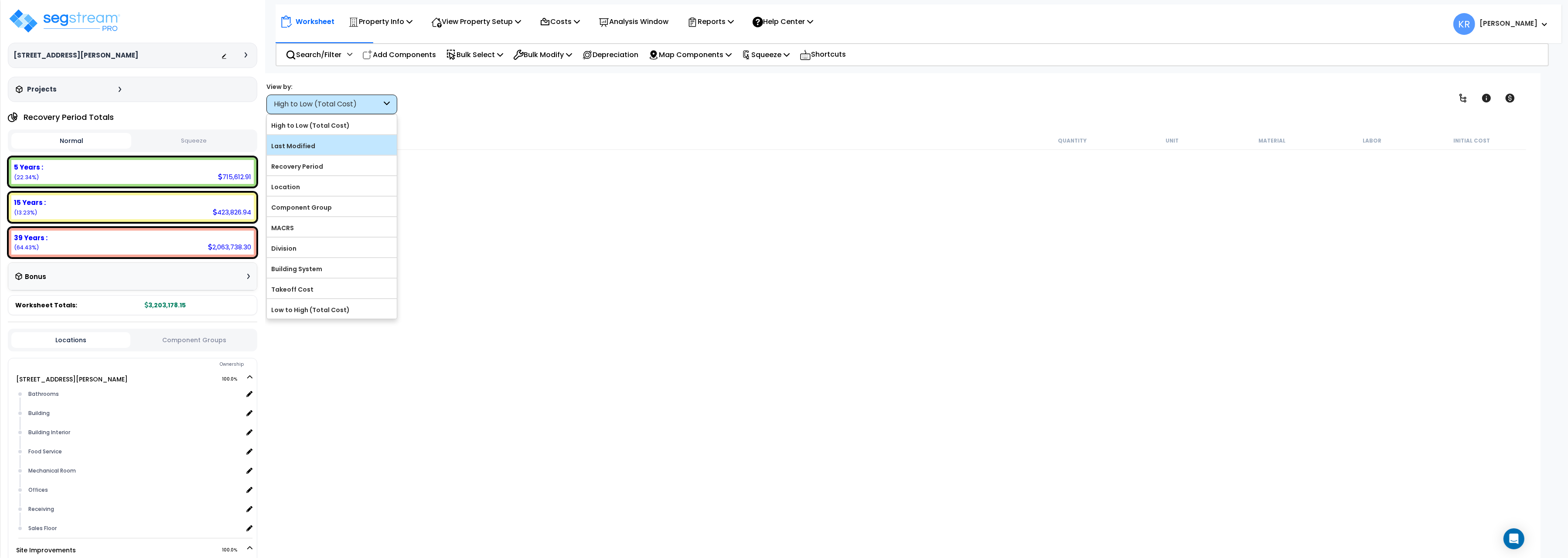
drag, startPoint x: 323, startPoint y: 209, endPoint x: 347, endPoint y: 154, distance: 60.0
click at [323, 209] on label "Component Group" at bounding box center [332, 207] width 130 height 13
click at [0, 0] on input "Component Group" at bounding box center [0, 0] width 0 height 0
click at [318, 56] on p "Search/Filter" at bounding box center [313, 55] width 56 height 12
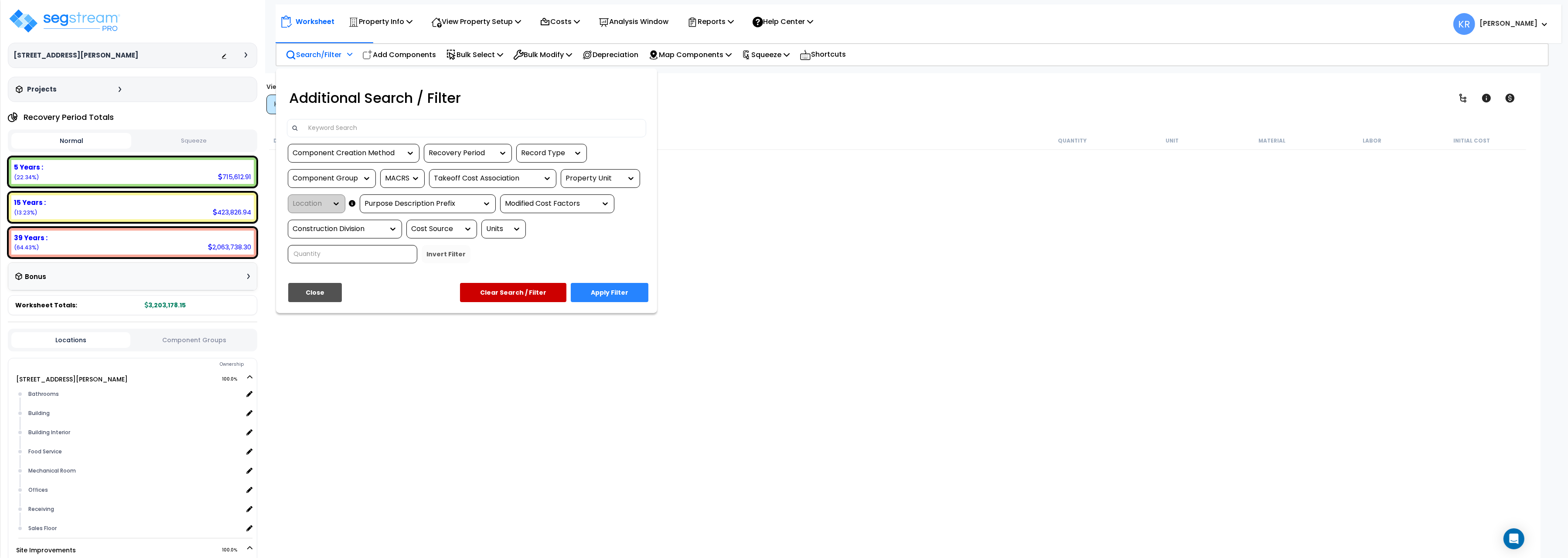
click at [380, 132] on input at bounding box center [472, 128] width 339 height 13
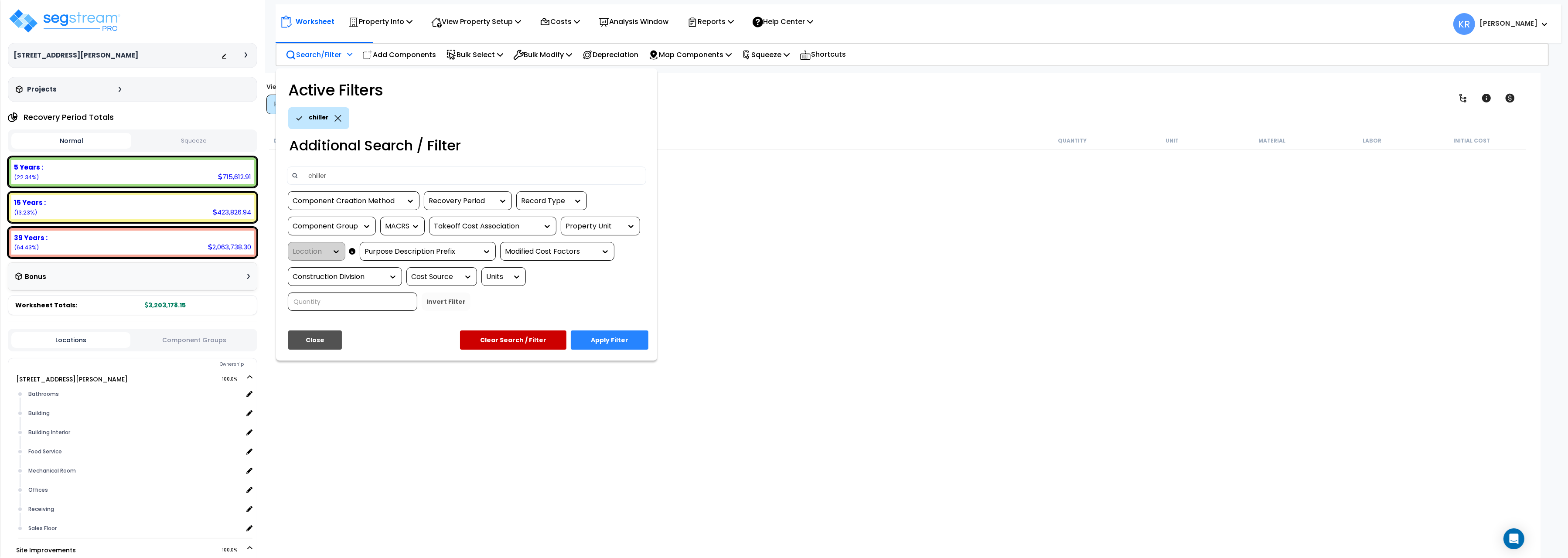
type input "chiller"
click at [622, 337] on button "Apply Filter" at bounding box center [609, 340] width 77 height 19
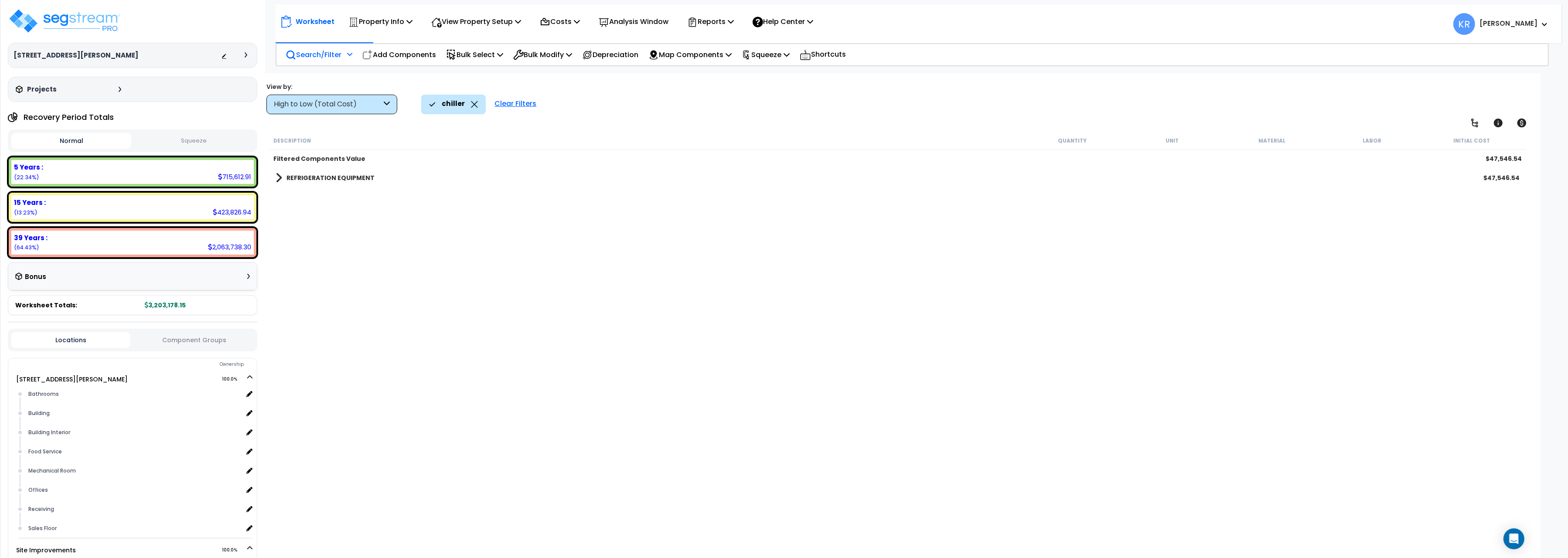
click at [304, 174] on link "REFRIGERATION EQUIPMENT" at bounding box center [325, 178] width 99 height 12
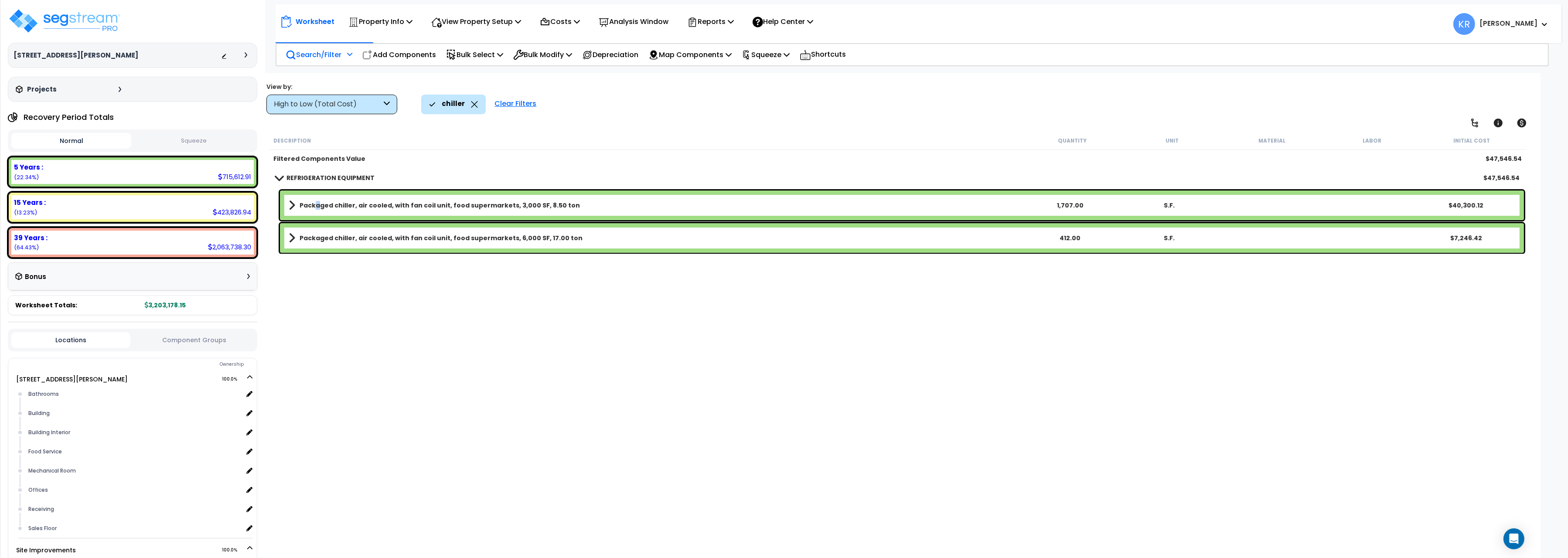
click at [316, 205] on b "Packaged chiller, air cooled, with fan coil unit, food supermarkets, 3,000 SF, …" at bounding box center [439, 206] width 280 height 9
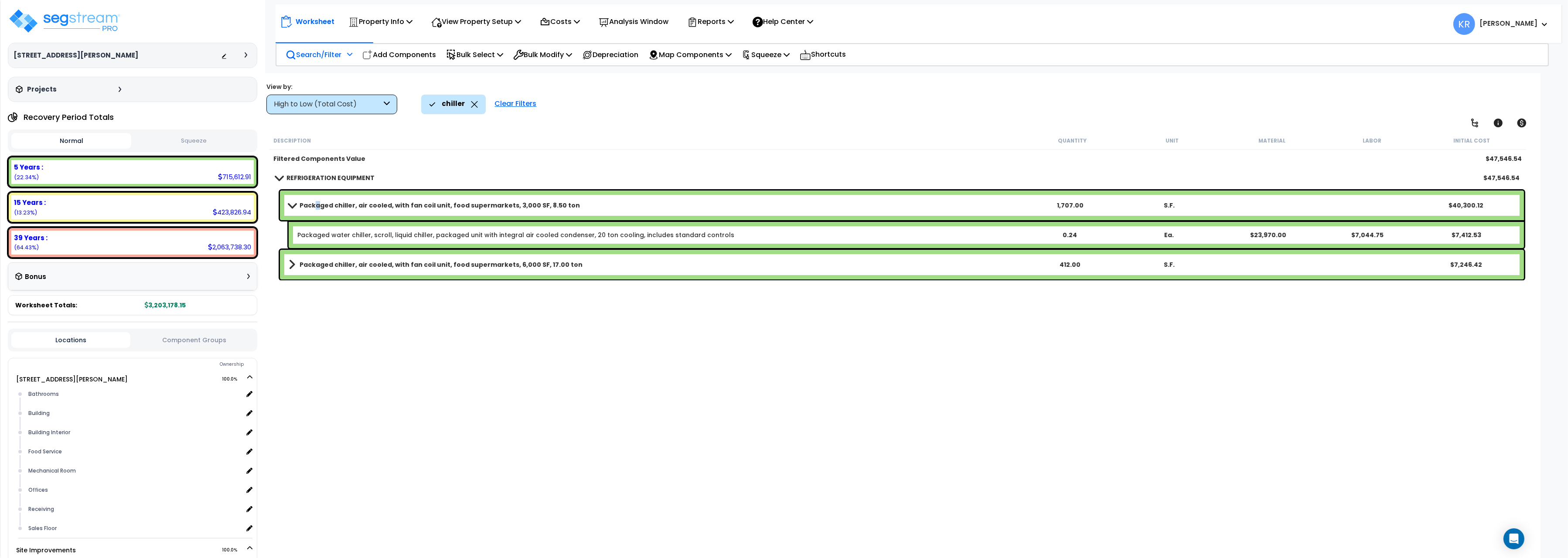
click at [522, 100] on div "Clear Filters" at bounding box center [515, 104] width 50 height 19
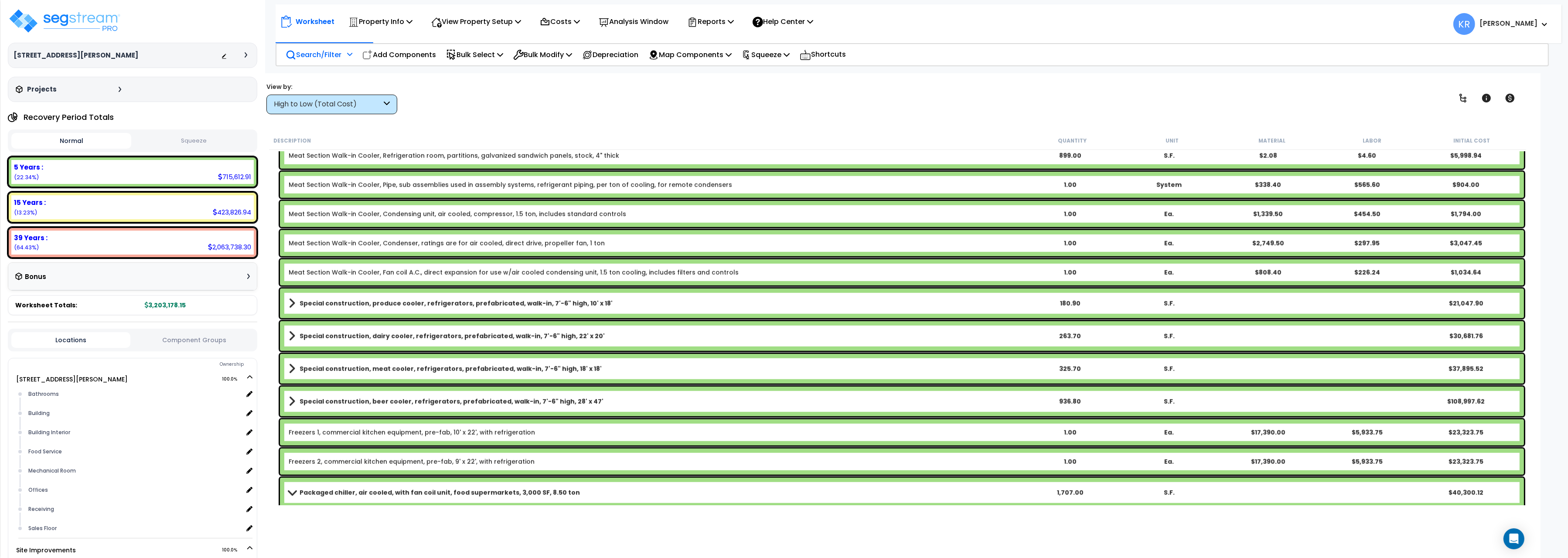
scroll to position [2097, 0]
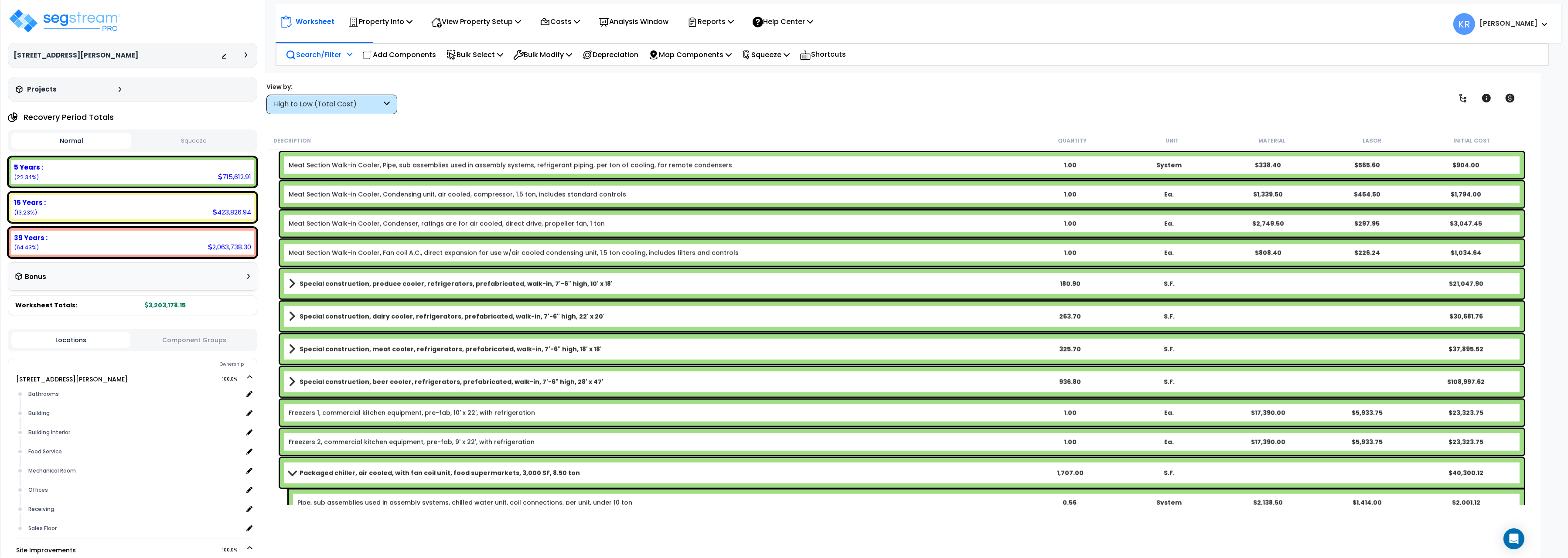
click at [425, 351] on b "Special construction, meat cooler, refrigerators, prefabricated, walk-in, 7'-6"…" at bounding box center [450, 350] width 302 height 9
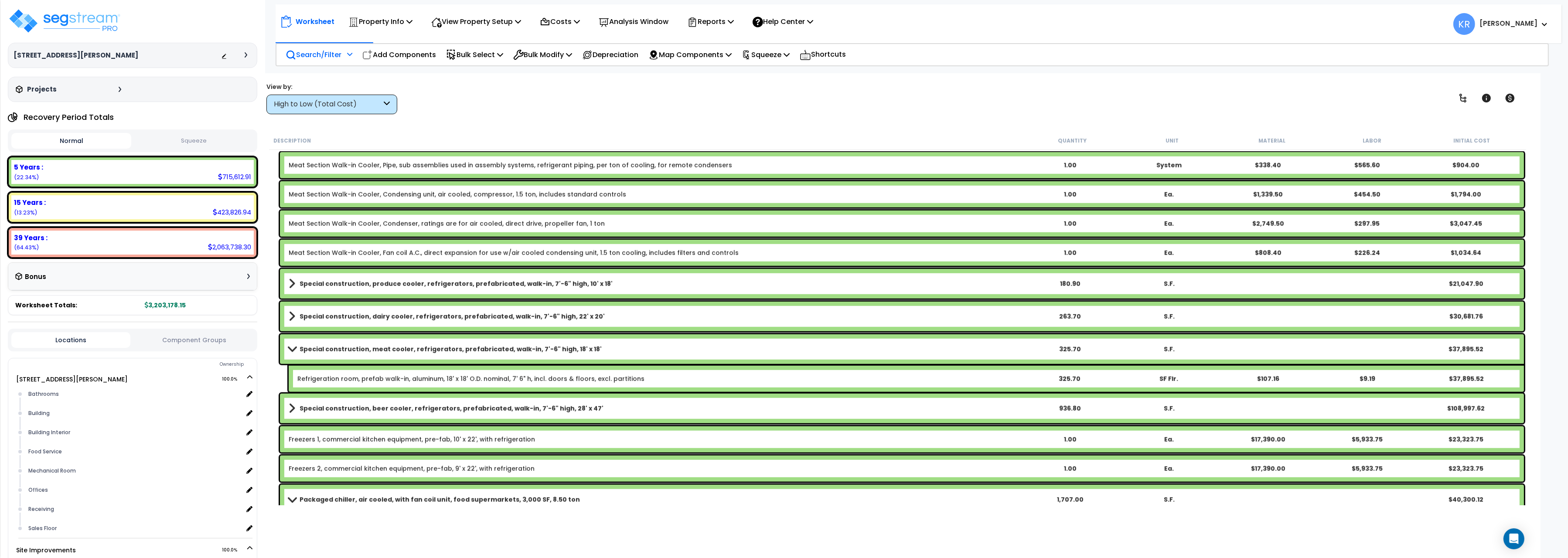
click at [427, 345] on b "Special construction, meat cooler, refrigerators, prefabricated, walk-in, 7'-6"…" at bounding box center [450, 350] width 302 height 9
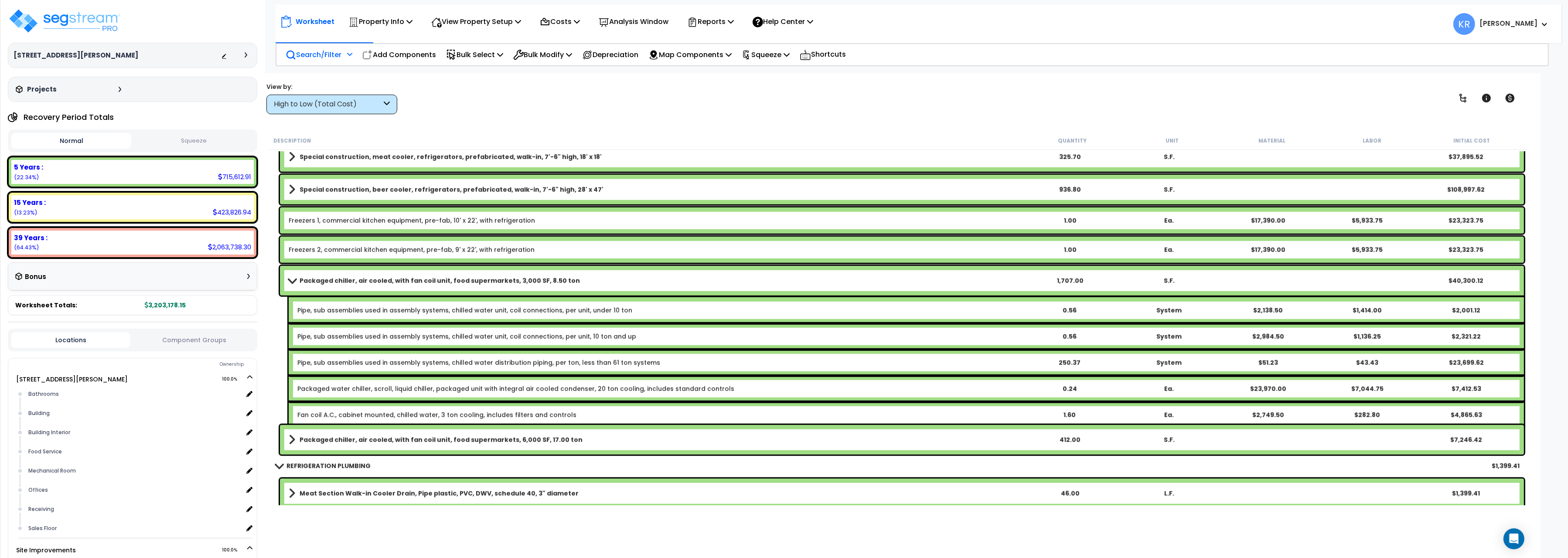
scroll to position [2292, 0]
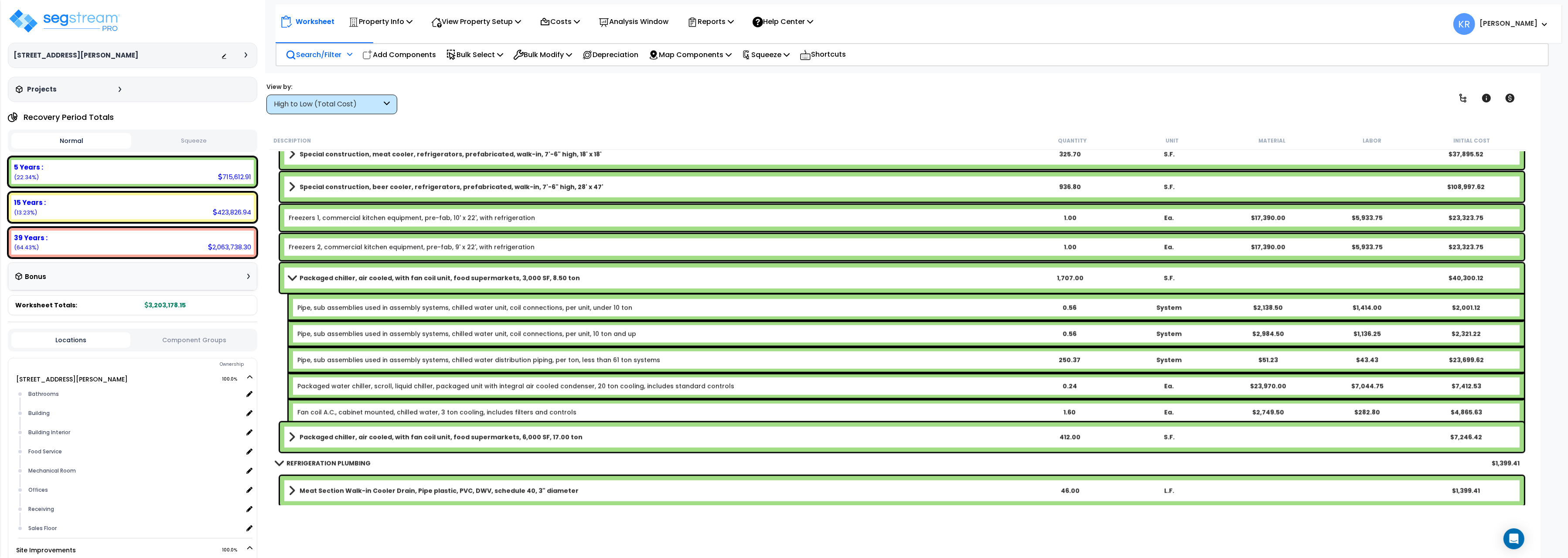
click at [290, 281] on link "Packaged chiller, air cooled, with fan coil unit, food supermarkets, 3,000 SF, …" at bounding box center [655, 279] width 732 height 12
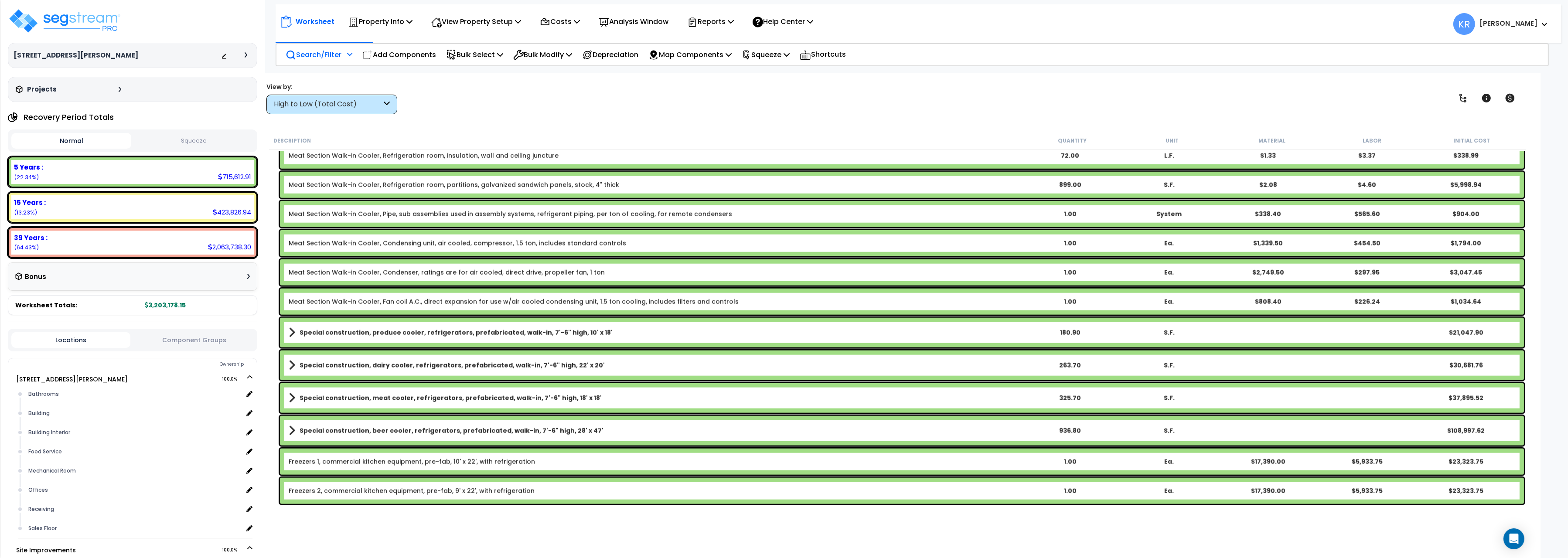
scroll to position [1999, 0]
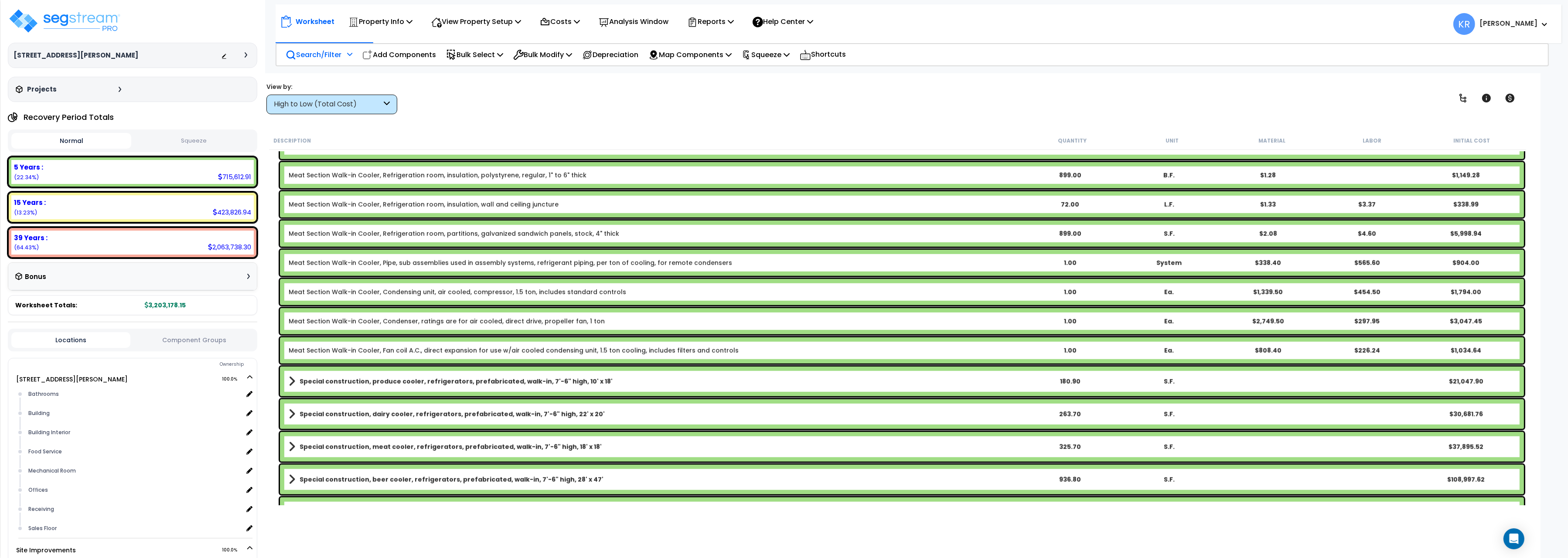
click at [365, 103] on div "High to Low (Total Cost)" at bounding box center [328, 105] width 108 height 10
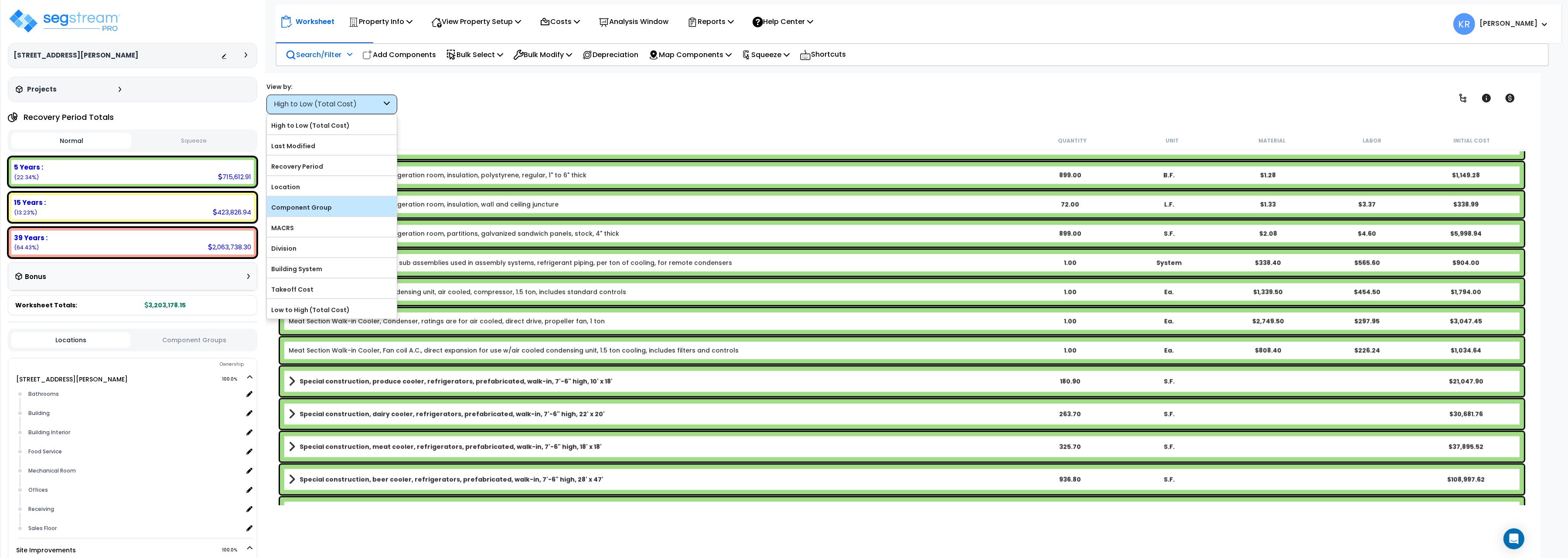
click at [333, 213] on label "Component Group" at bounding box center [332, 207] width 130 height 13
click at [0, 0] on input "Component Group" at bounding box center [0, 0] width 0 height 0
click at [670, 74] on div "Worksheet Property Info Property Setup Add Property Unit Template property Clon…" at bounding box center [898, 351] width 1285 height 558
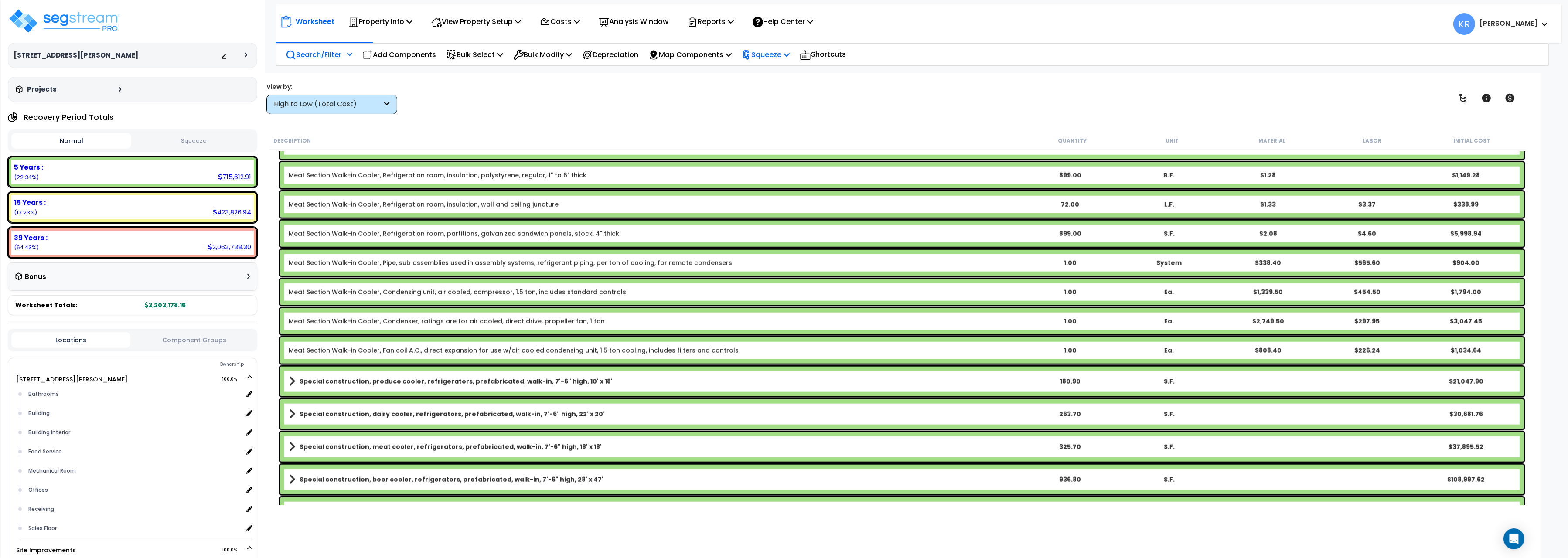
click at [789, 59] on p "Squeeze" at bounding box center [765, 55] width 48 height 12
click at [774, 75] on link "Squeeze" at bounding box center [781, 74] width 87 height 17
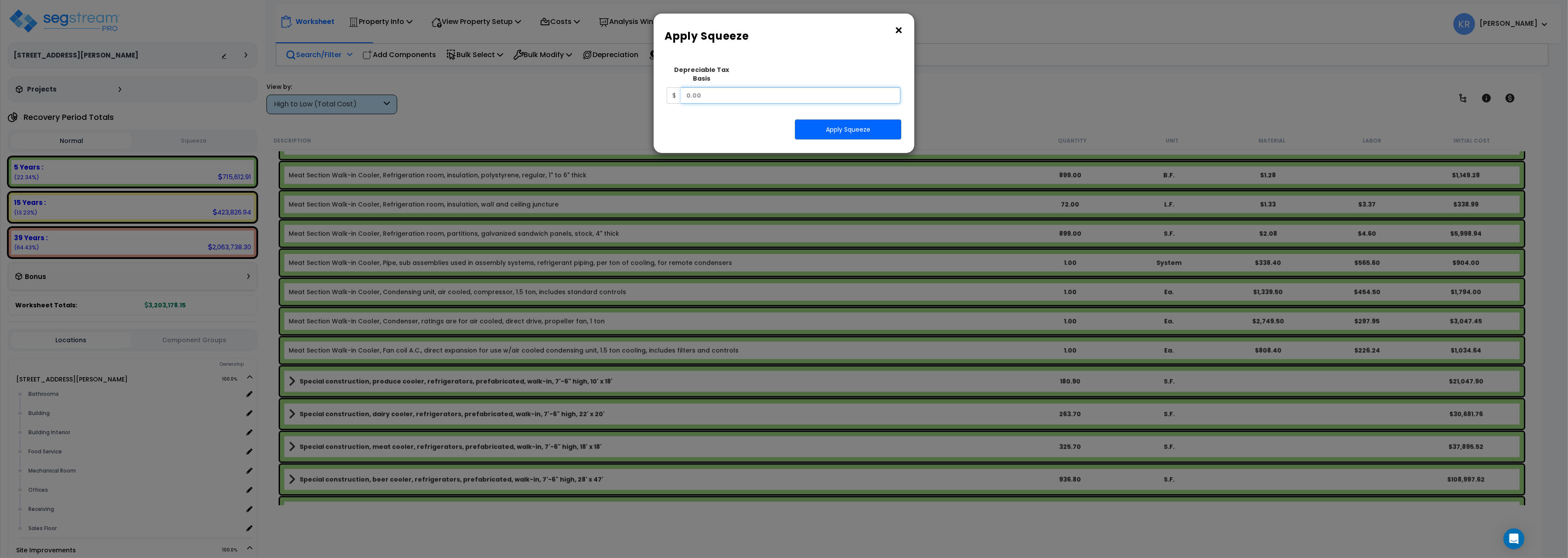
click at [733, 91] on input "text" at bounding box center [790, 95] width 219 height 16
type input "1,116,800"
click at [847, 120] on button "Apply Squeeze" at bounding box center [847, 129] width 107 height 20
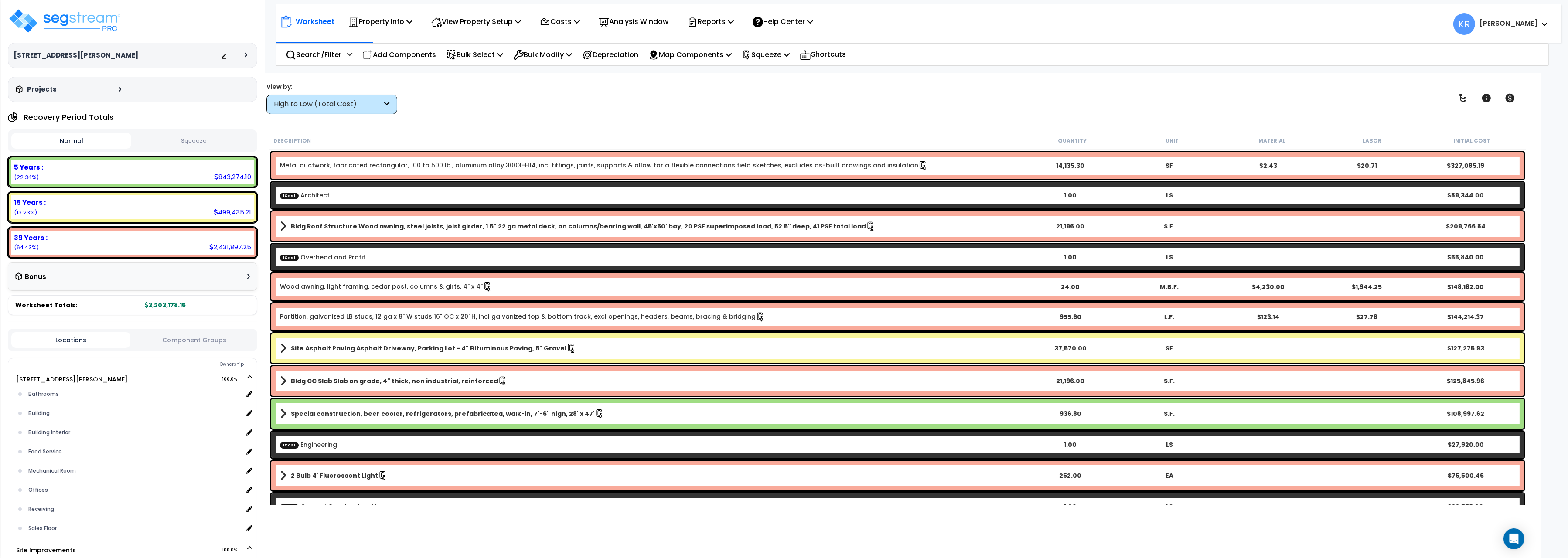
click at [194, 142] on button "Squeeze" at bounding box center [193, 141] width 120 height 16
click at [338, 106] on div "High to Low (Total Cost)" at bounding box center [328, 105] width 108 height 10
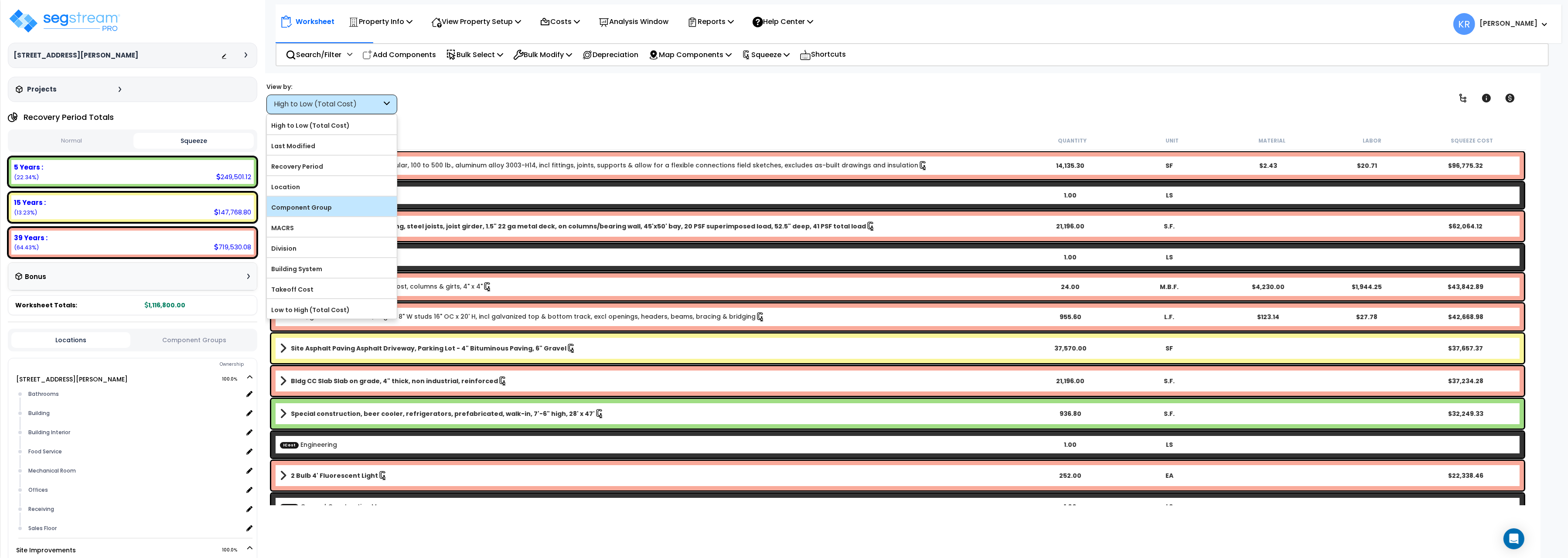
click at [320, 214] on label "Component Group" at bounding box center [332, 207] width 130 height 13
click at [0, 0] on input "Component Group" at bounding box center [0, 0] width 0 height 0
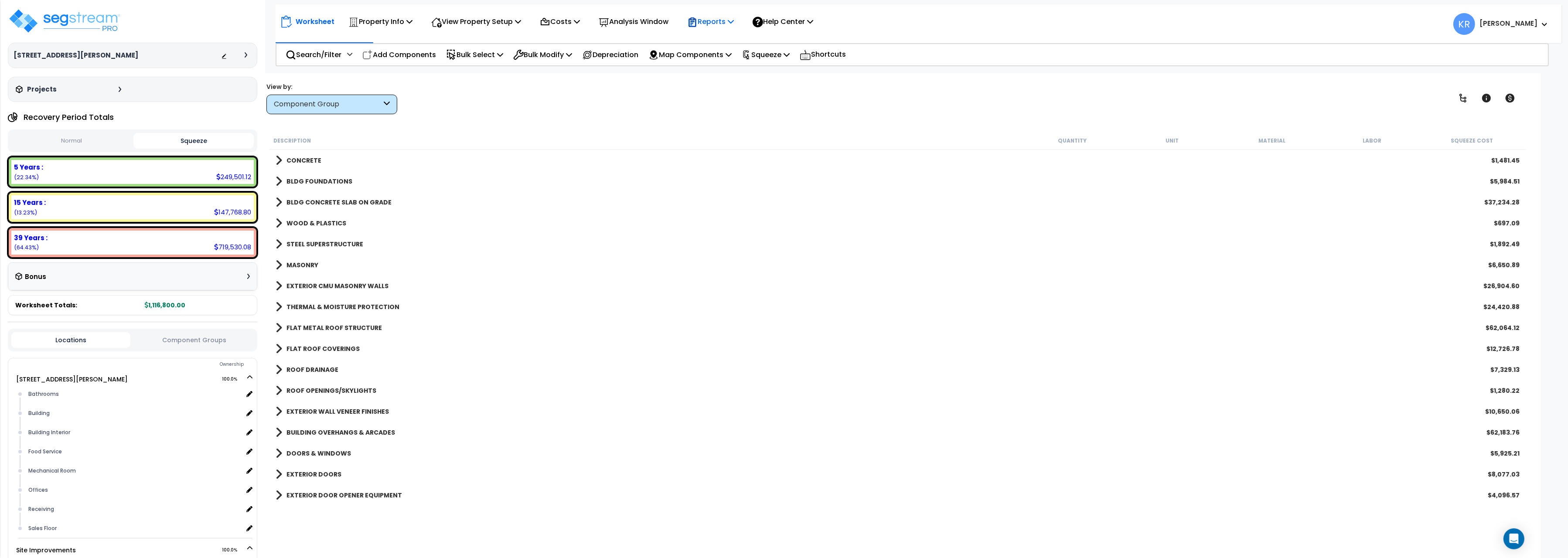
click at [716, 22] on p "Reports" at bounding box center [710, 22] width 47 height 12
click at [730, 37] on link "Get Report" at bounding box center [726, 42] width 87 height 17
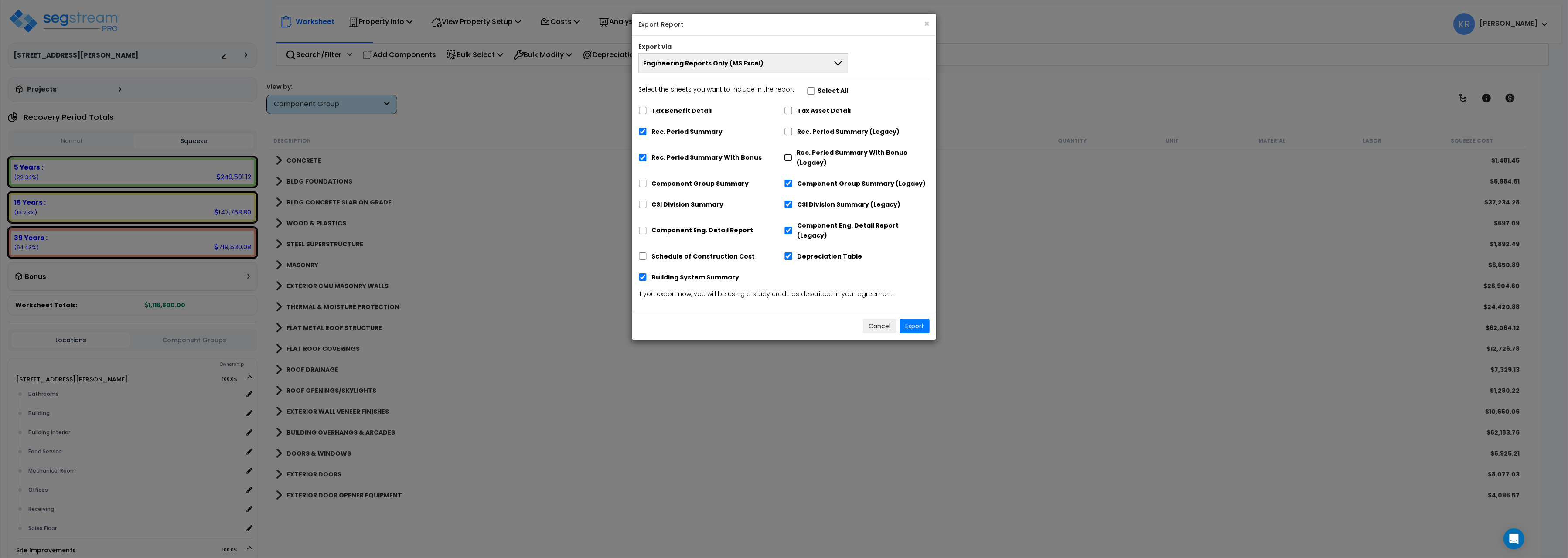
click at [790, 157] on input "Rec. Period Summary With Bonus (Legacy)" at bounding box center [788, 157] width 9 height 8
checkbox input "true"
checkbox input "false"
click at [786, 135] on input "Rec. Period Summary (Legacy)" at bounding box center [788, 131] width 9 height 8
checkbox input "true"
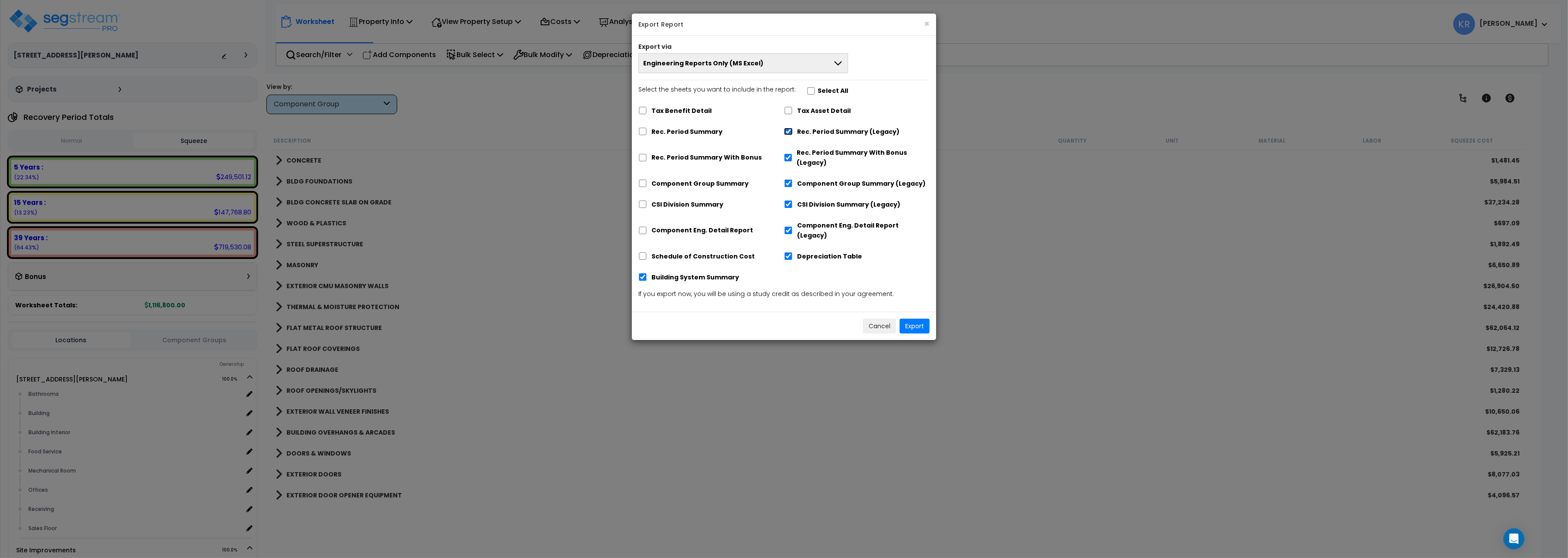
checkbox input "false"
click at [789, 112] on input "Tax Asset Detail" at bounding box center [788, 110] width 9 height 8
checkbox input "true"
click at [918, 320] on button "Export" at bounding box center [914, 325] width 30 height 15
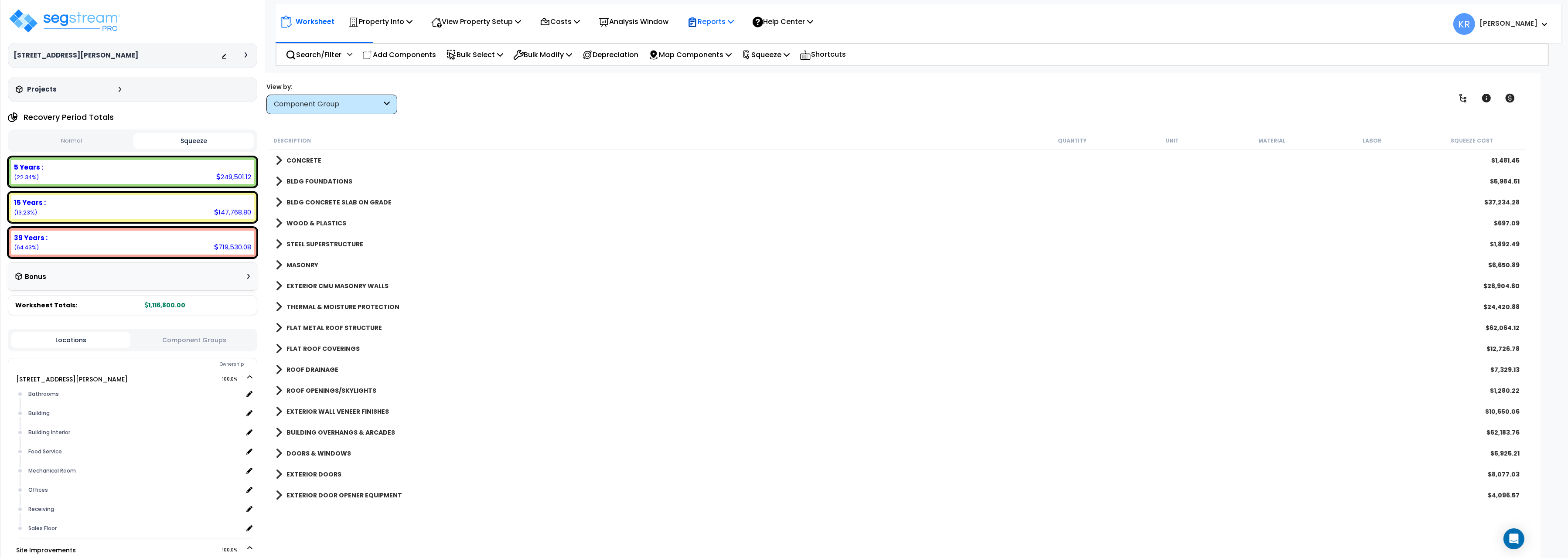
click at [716, 16] on div "Reports" at bounding box center [710, 22] width 47 height 21
click at [709, 49] on link "Get Report" at bounding box center [726, 42] width 87 height 17
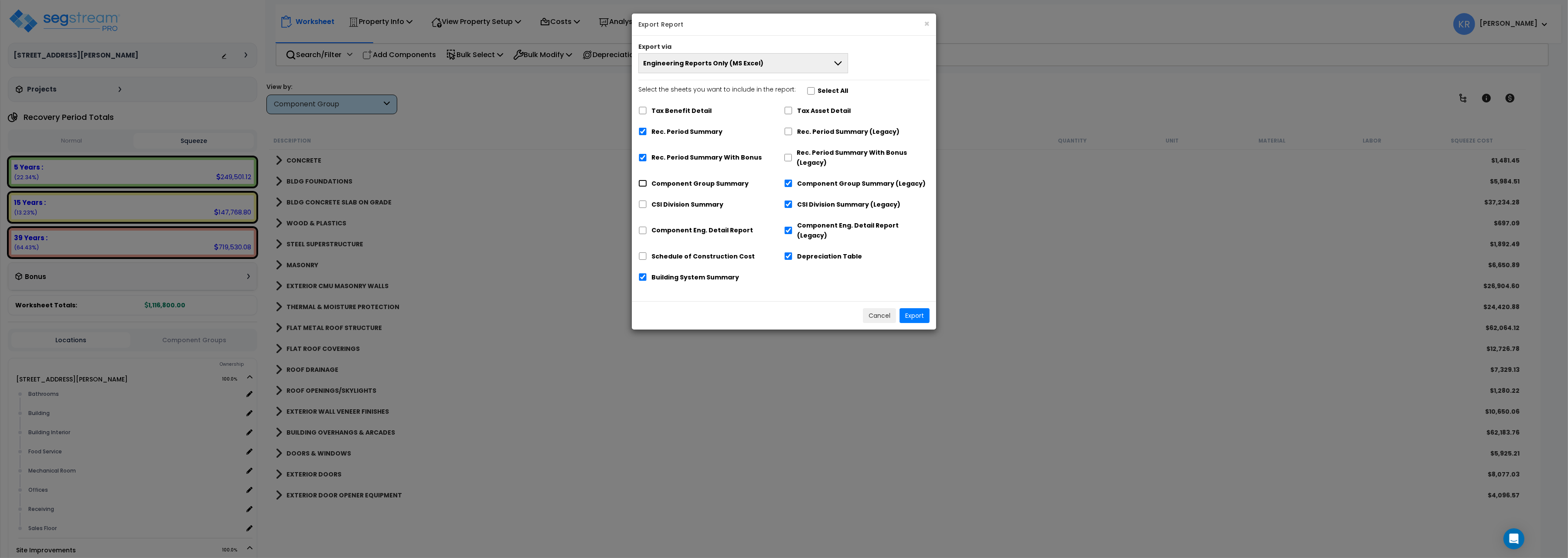
drag, startPoint x: 641, startPoint y: 186, endPoint x: 652, endPoint y: 216, distance: 32.0
click at [642, 187] on input "Component Group Summary" at bounding box center [643, 183] width 9 height 8
checkbox input "true"
checkbox input "false"
click at [642, 205] on input "CSI Division Summary" at bounding box center [643, 204] width 9 height 8
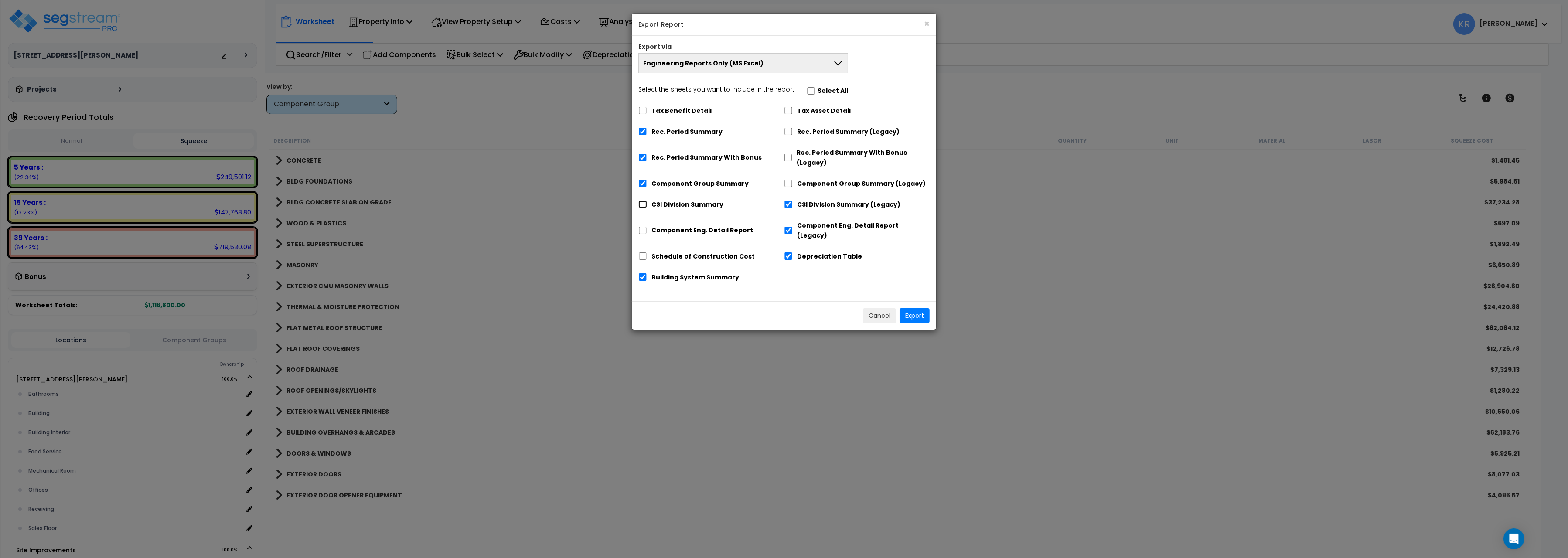
checkbox input "true"
checkbox input "false"
click at [643, 226] on input "Component Eng. Detail Report" at bounding box center [643, 230] width 9 height 8
checkbox input "true"
checkbox input "false"
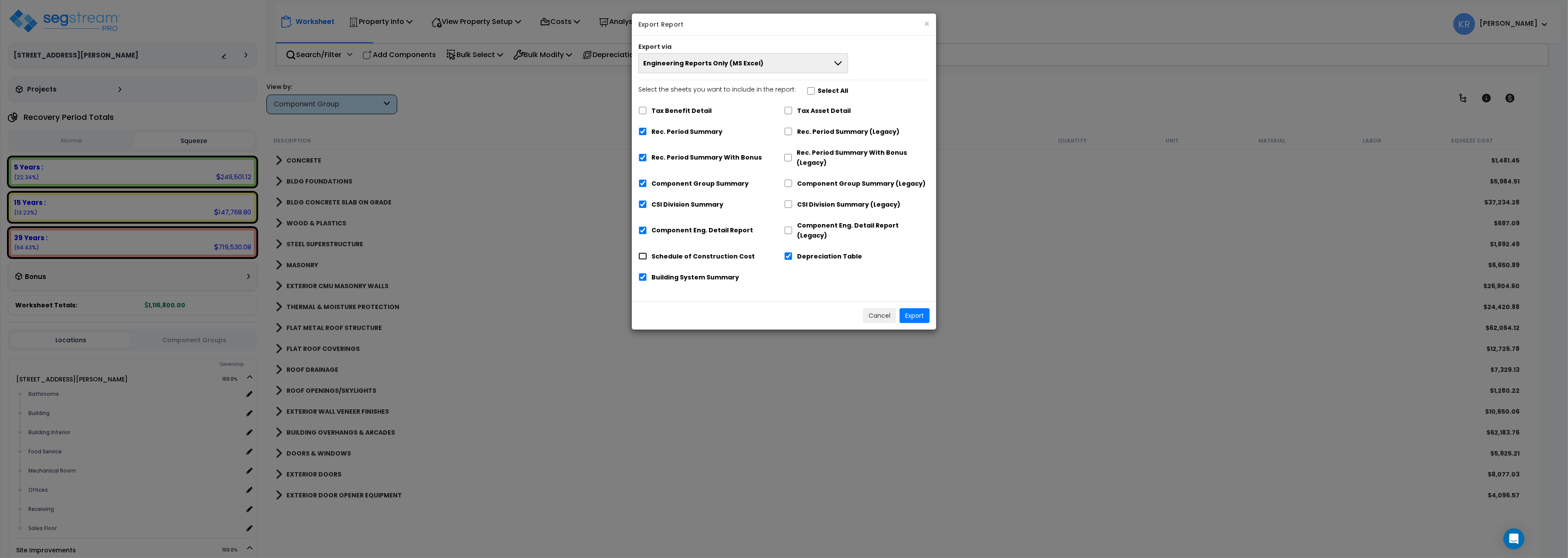
click at [642, 253] on input "Schedule of Construction Cost" at bounding box center [643, 256] width 9 height 8
checkbox input "true"
click at [640, 273] on input "Building System Summary" at bounding box center [643, 277] width 9 height 8
checkbox input "false"
click at [917, 308] on button "Export" at bounding box center [914, 315] width 30 height 15
